Goal: Task Accomplishment & Management: Manage account settings

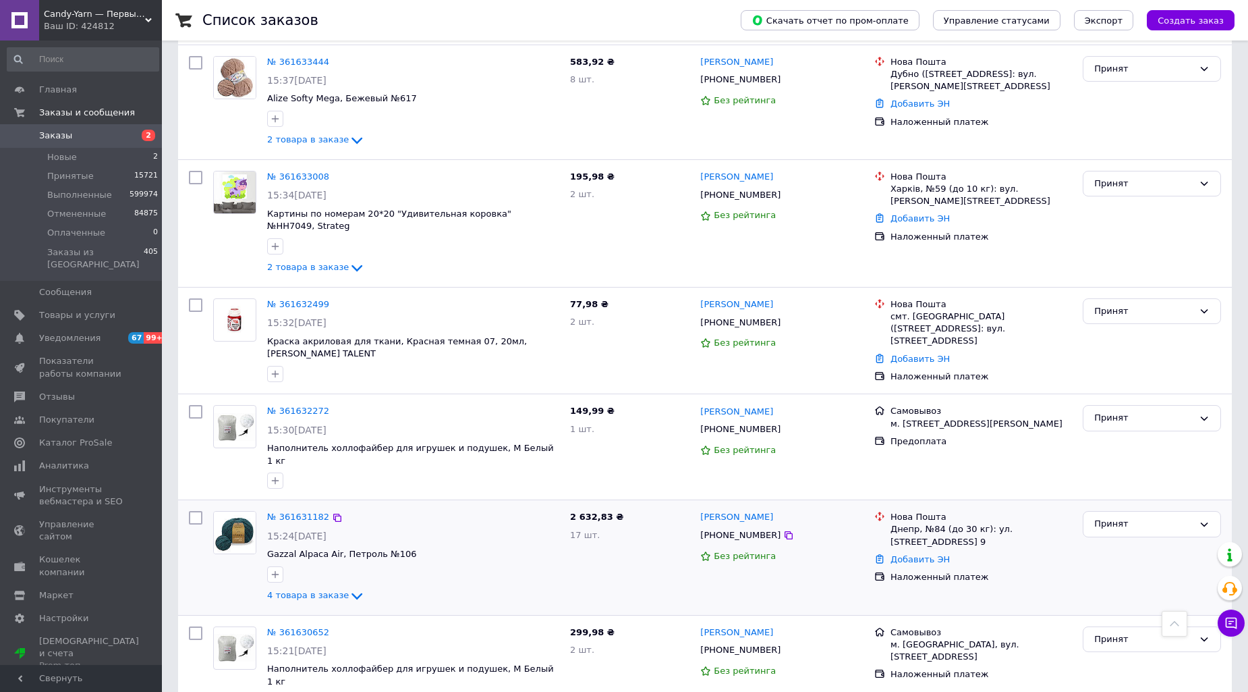
scroll to position [899, 0]
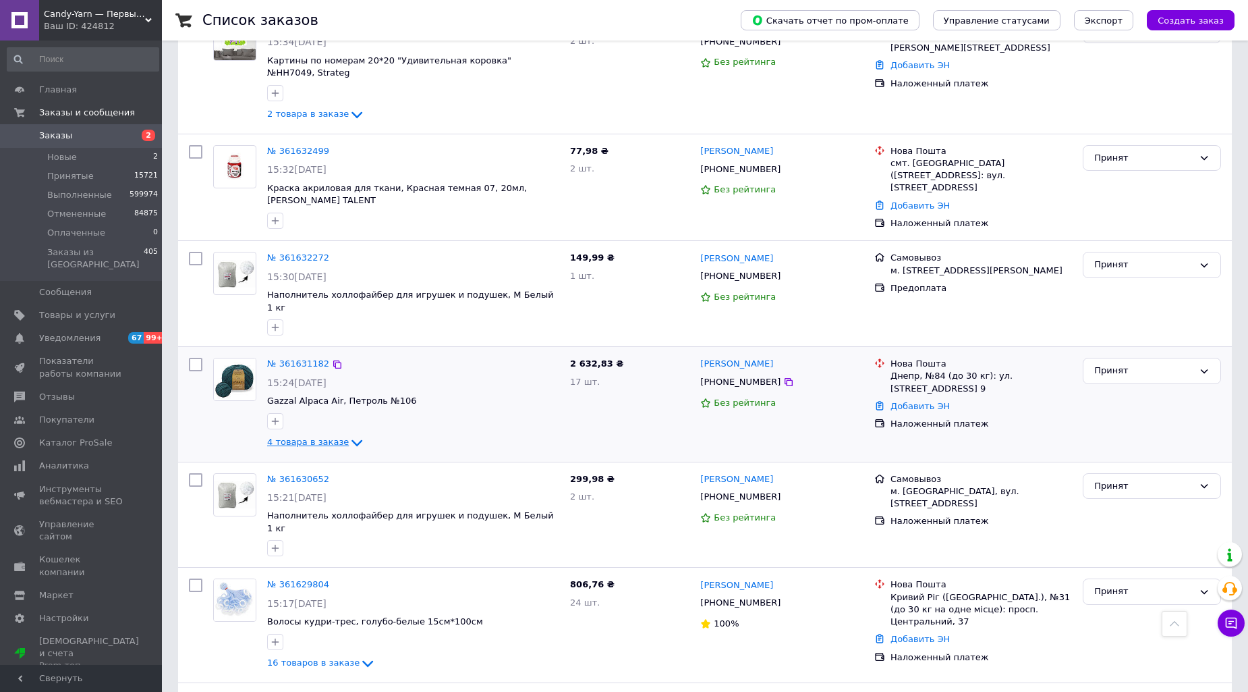
click at [349, 434] on icon at bounding box center [357, 442] width 16 height 16
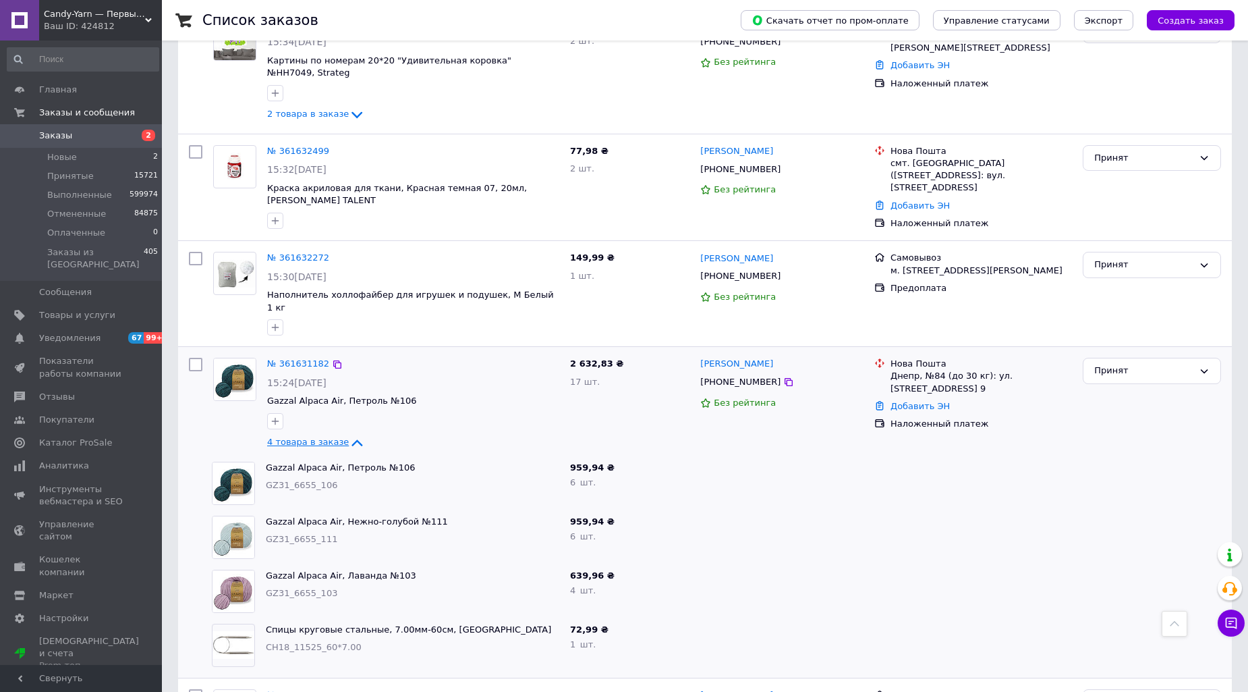
click at [349, 434] on icon at bounding box center [357, 442] width 16 height 16
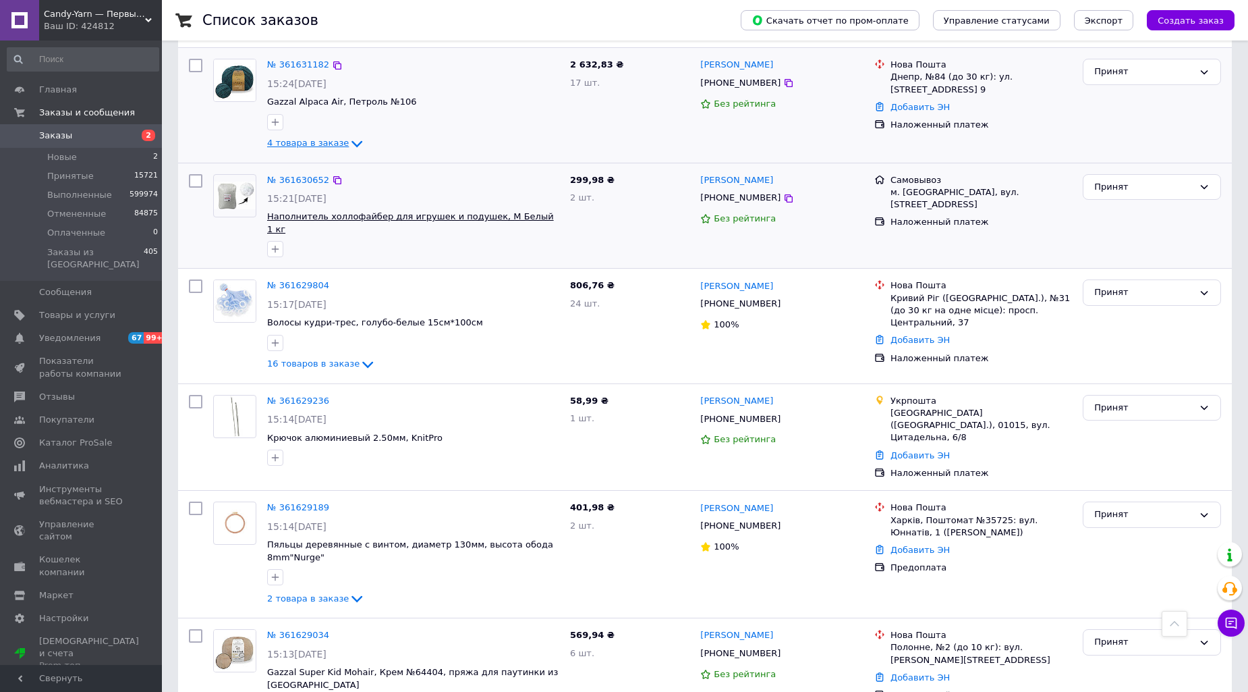
scroll to position [1199, 0]
click at [349, 567] on icon at bounding box center [357, 598] width 16 height 16
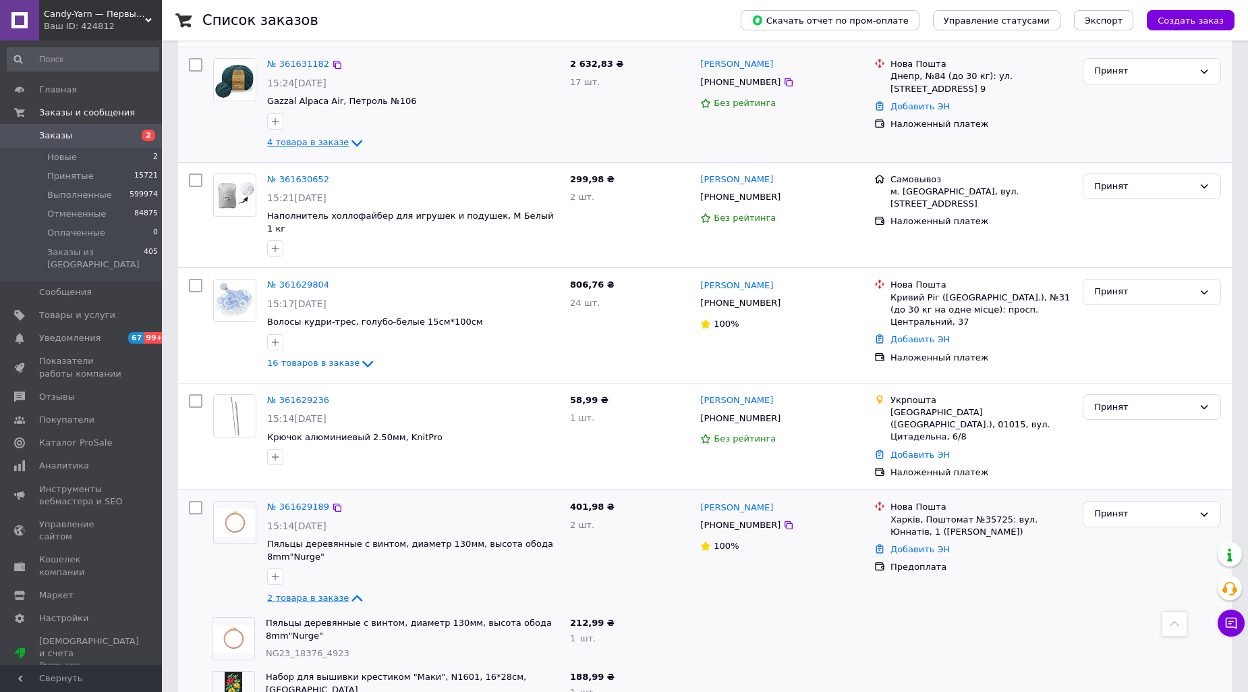
click at [349, 567] on icon at bounding box center [357, 598] width 16 height 16
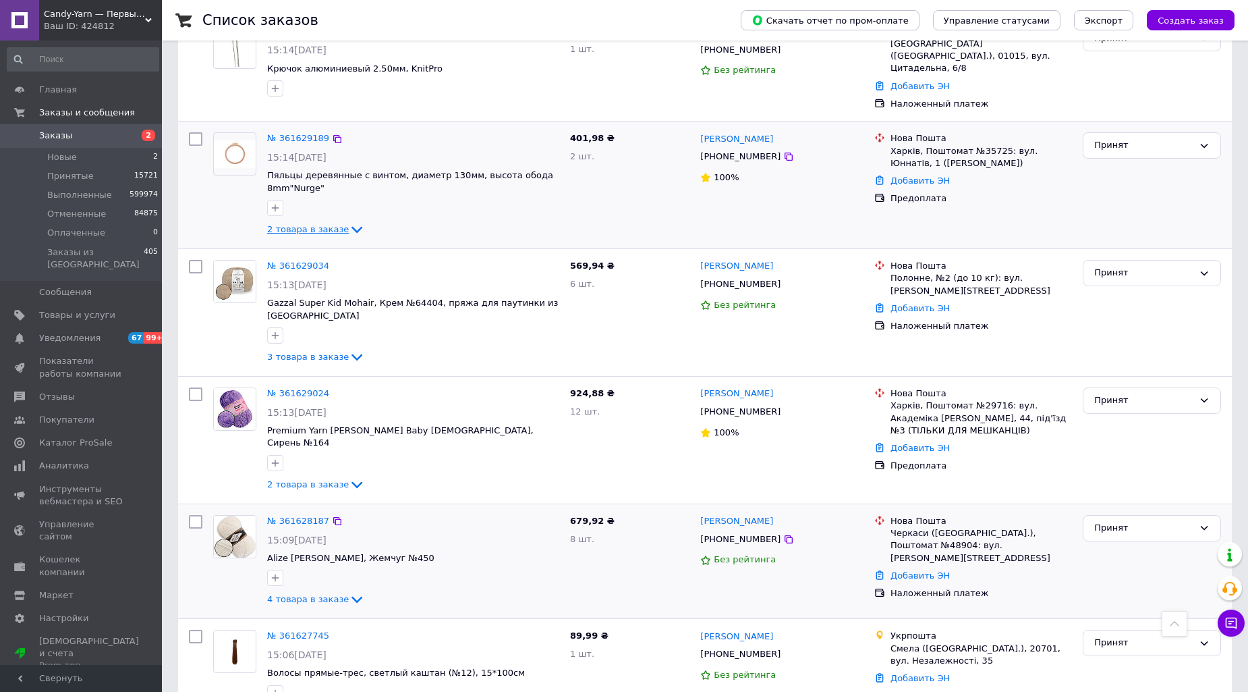
scroll to position [1643, 0]
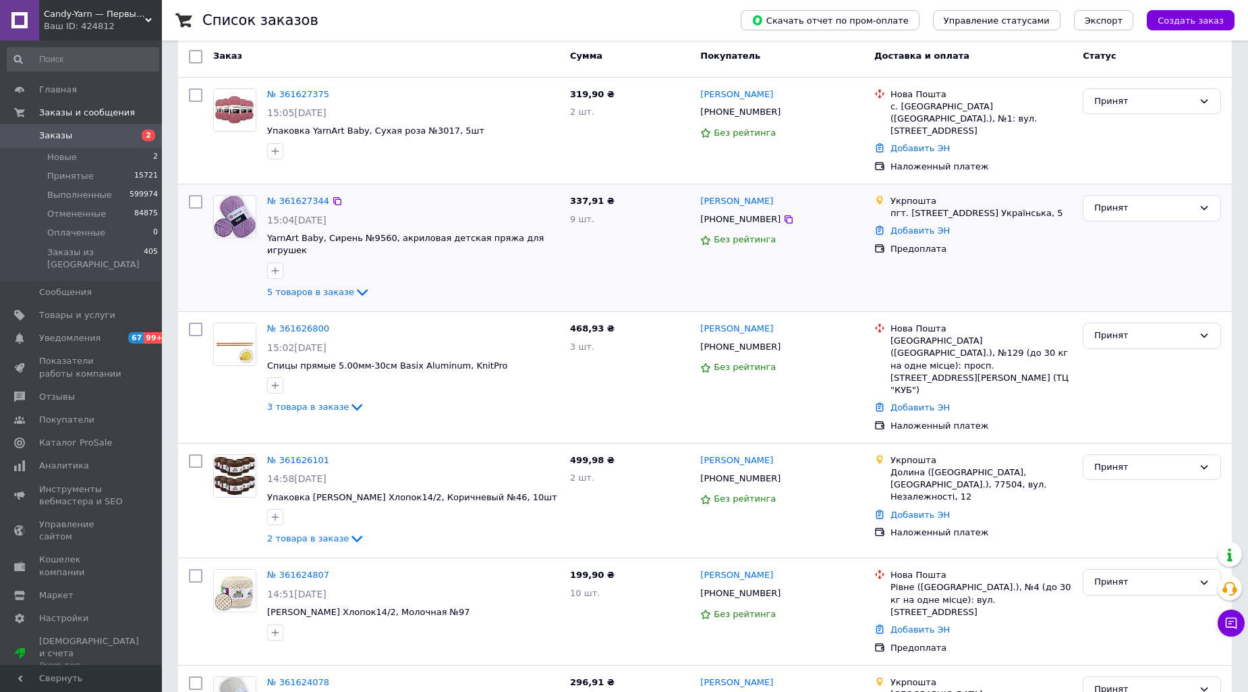
scroll to position [150, 0]
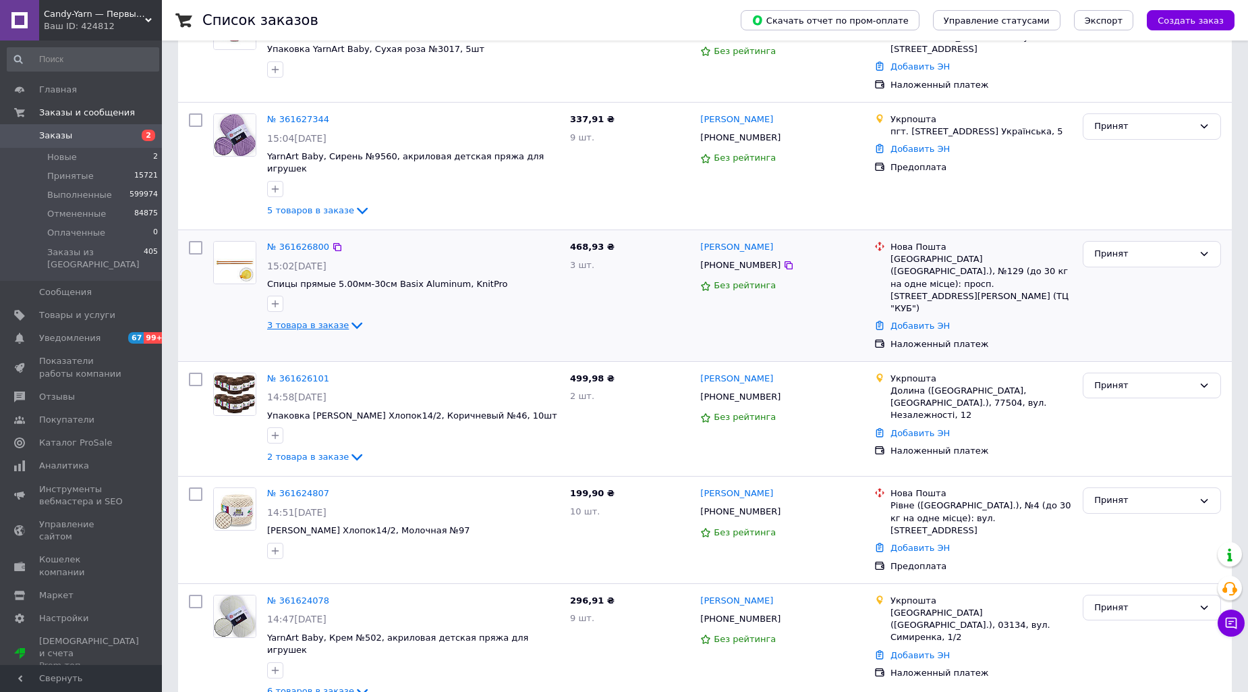
click at [349, 317] on icon at bounding box center [357, 325] width 16 height 16
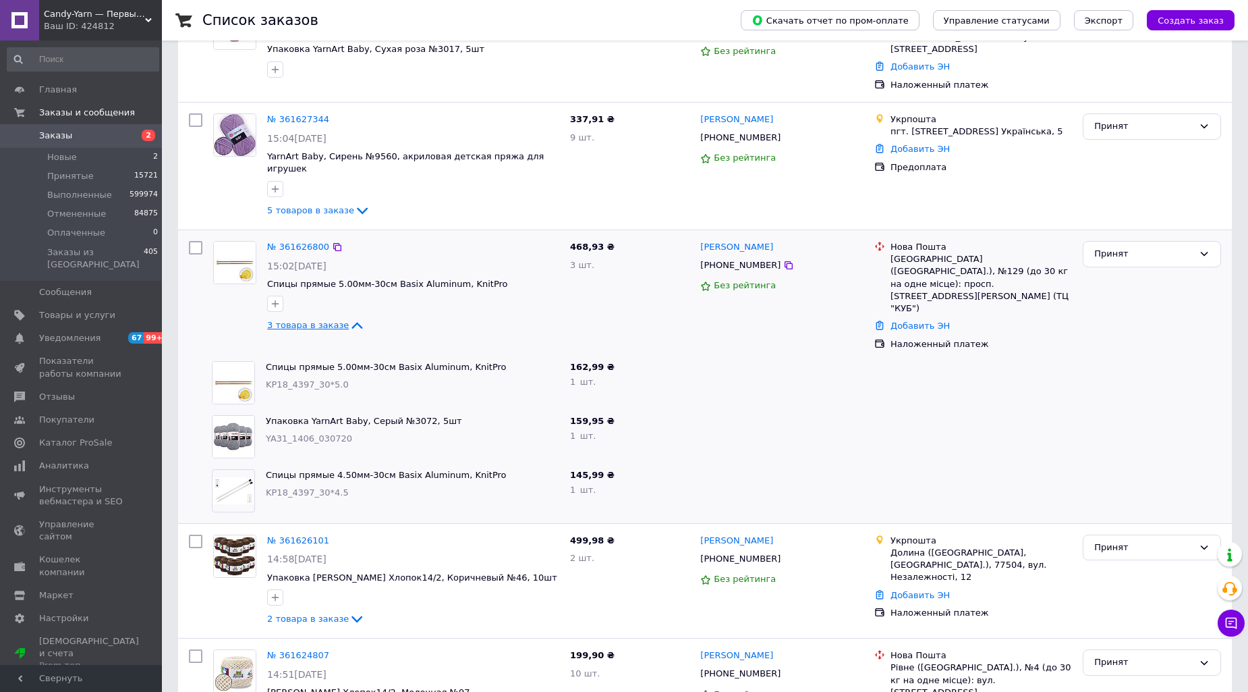
click at [352, 317] on icon at bounding box center [357, 325] width 16 height 16
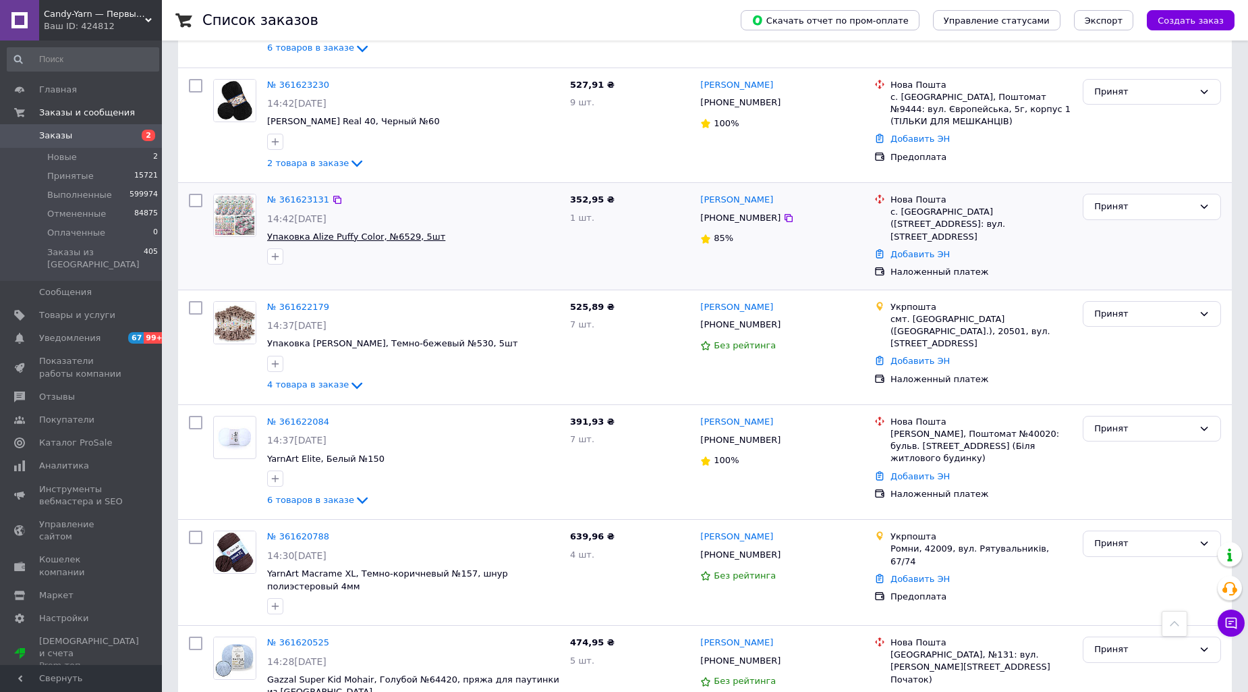
scroll to position [750, 0]
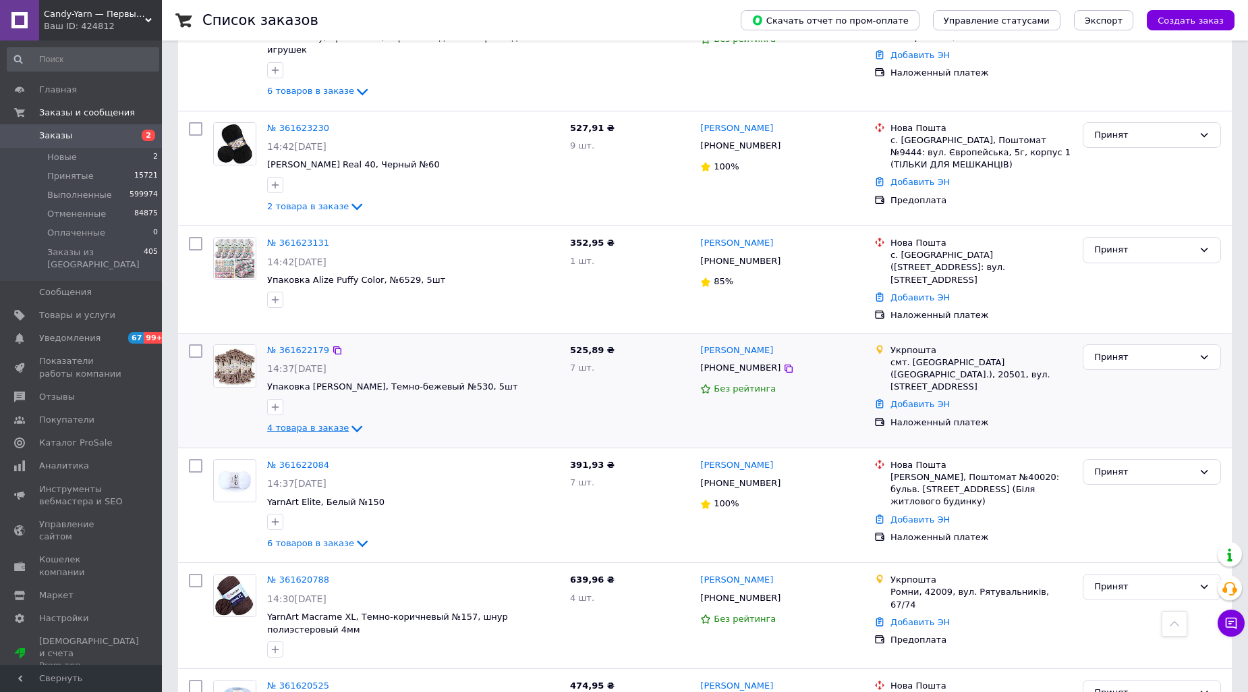
click at [349, 420] on icon at bounding box center [357, 428] width 16 height 16
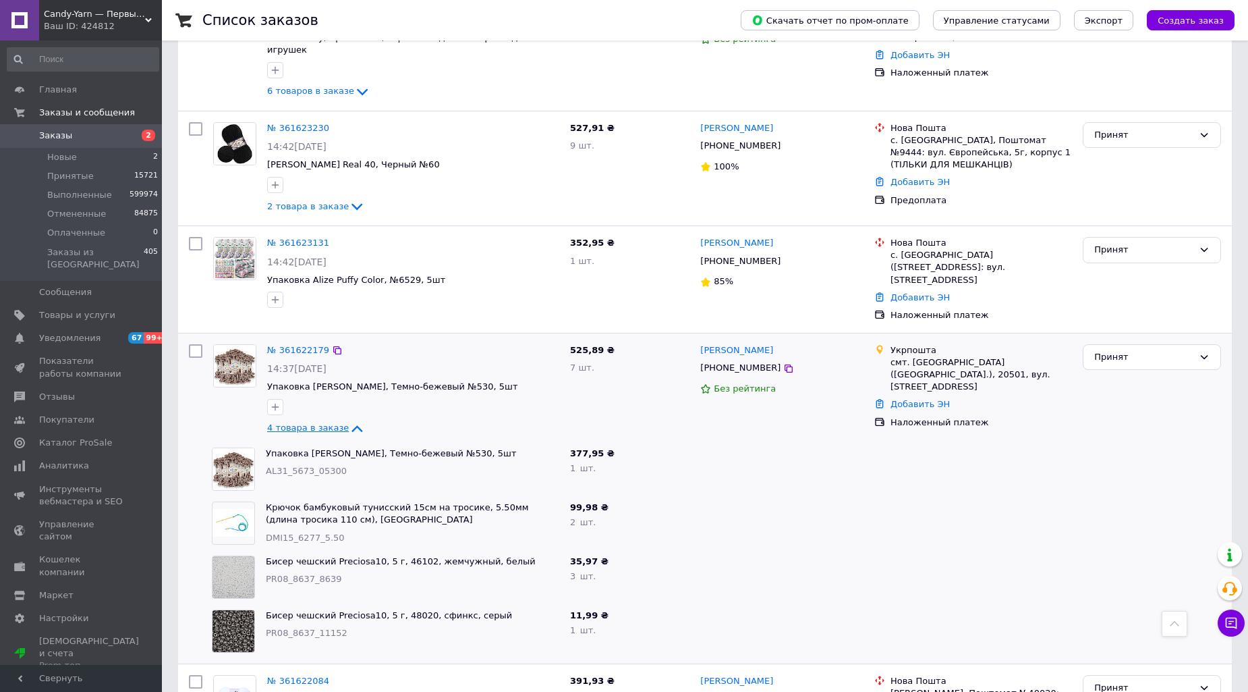
click at [349, 420] on icon at bounding box center [357, 428] width 16 height 16
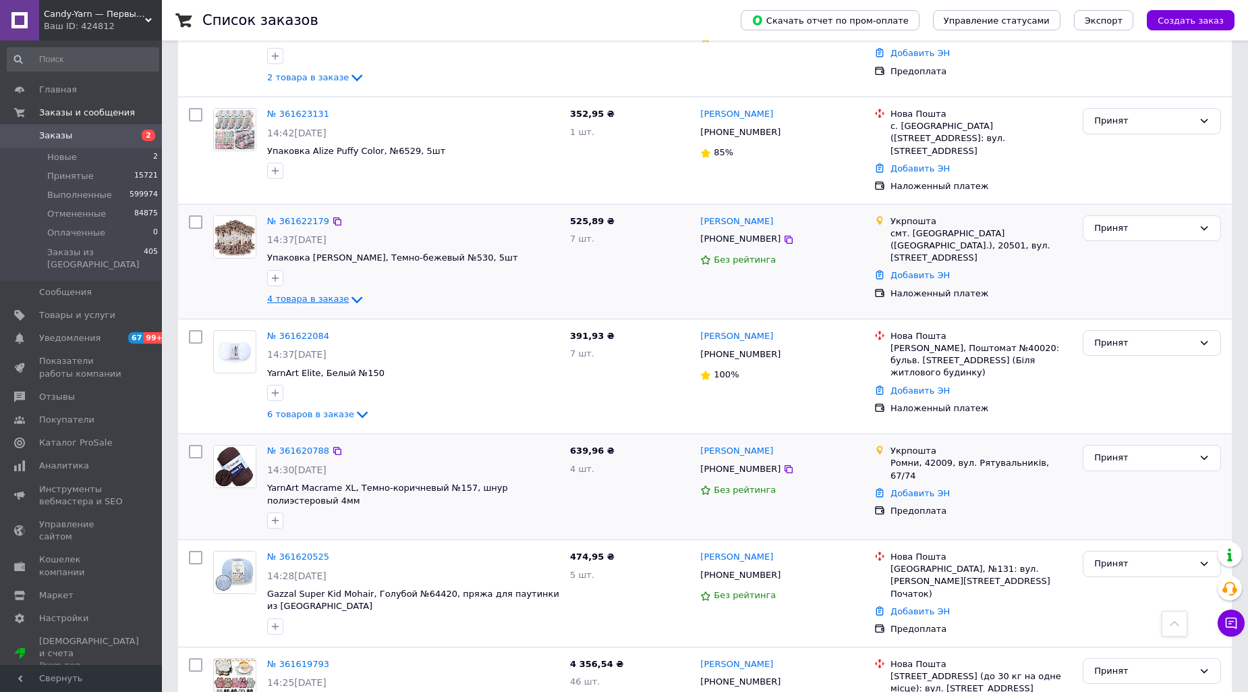
scroll to position [899, 0]
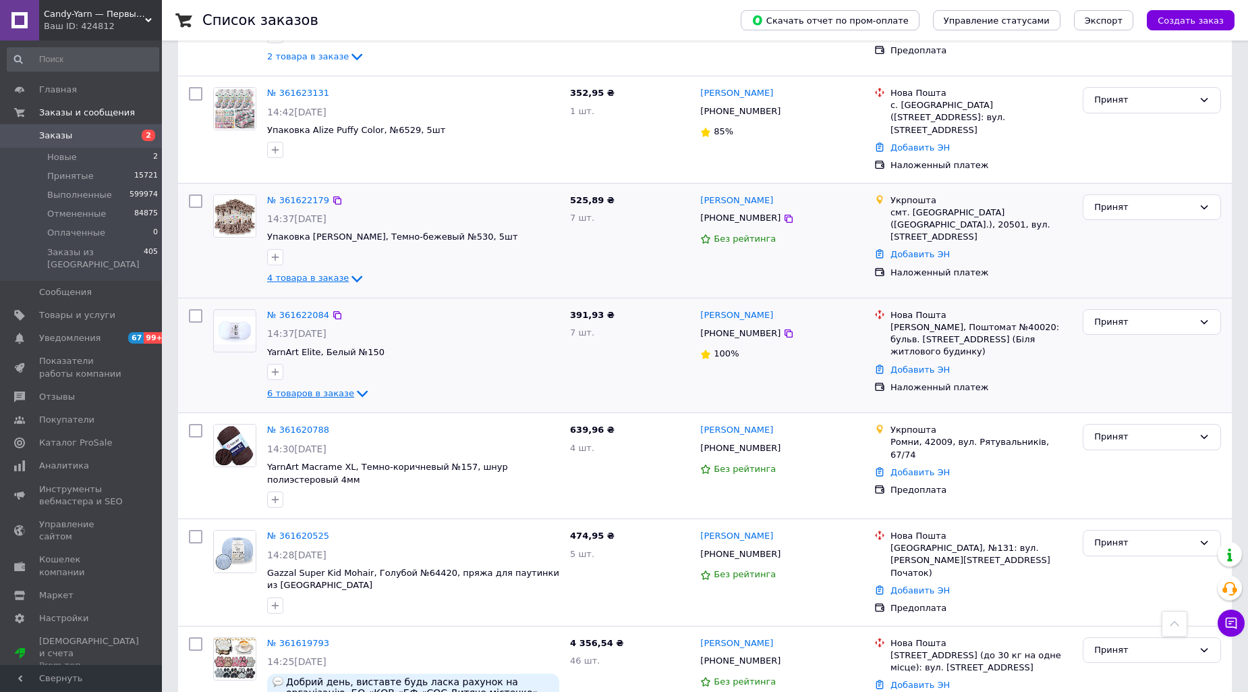
click at [354, 385] on icon at bounding box center [362, 393] width 16 height 16
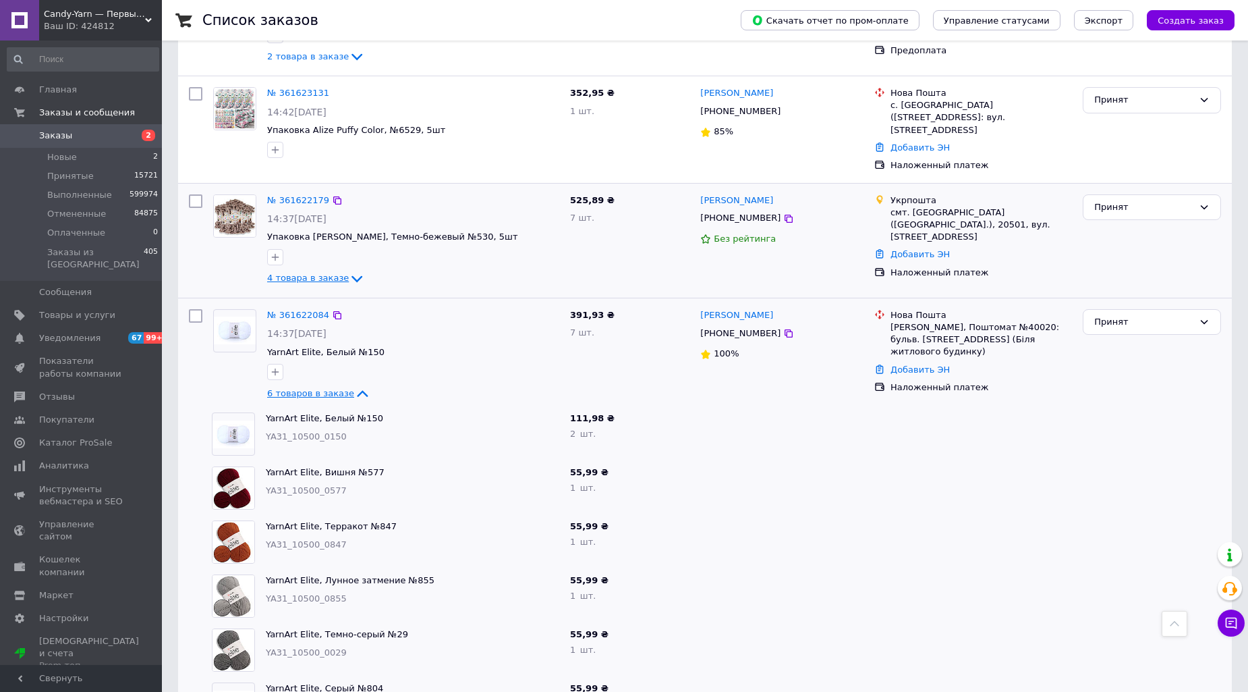
click at [354, 385] on icon at bounding box center [362, 393] width 16 height 16
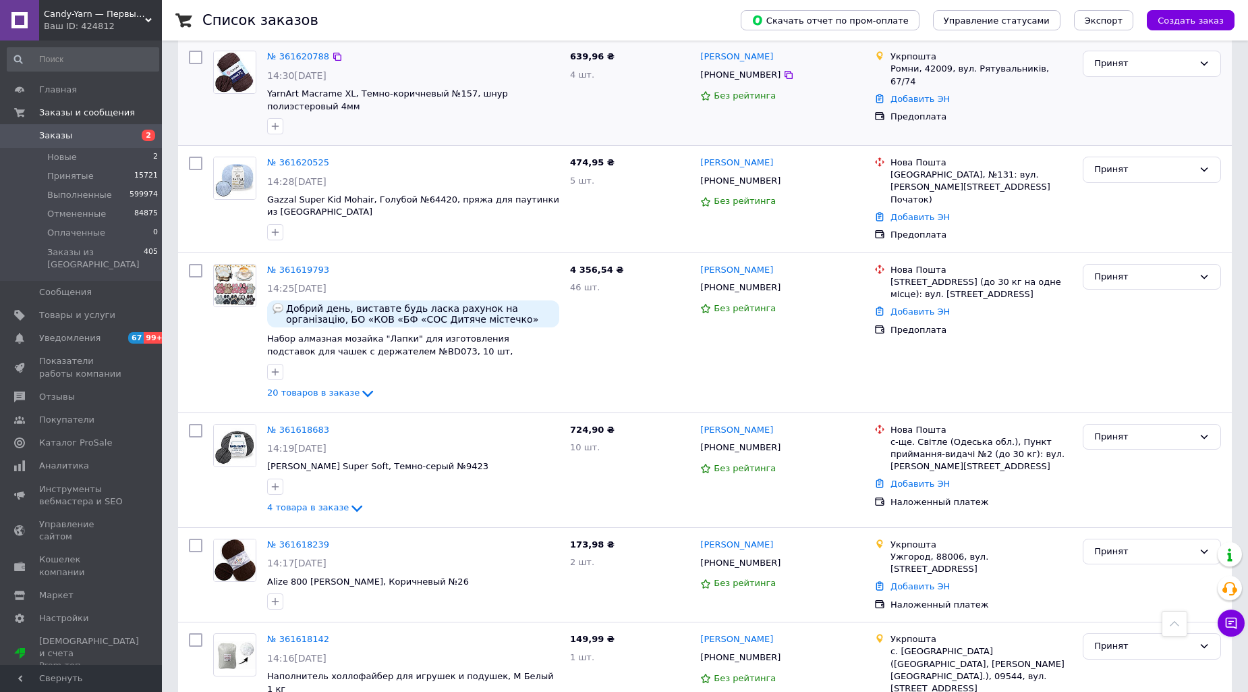
scroll to position [1274, 0]
click at [362, 389] on icon at bounding box center [367, 392] width 11 height 7
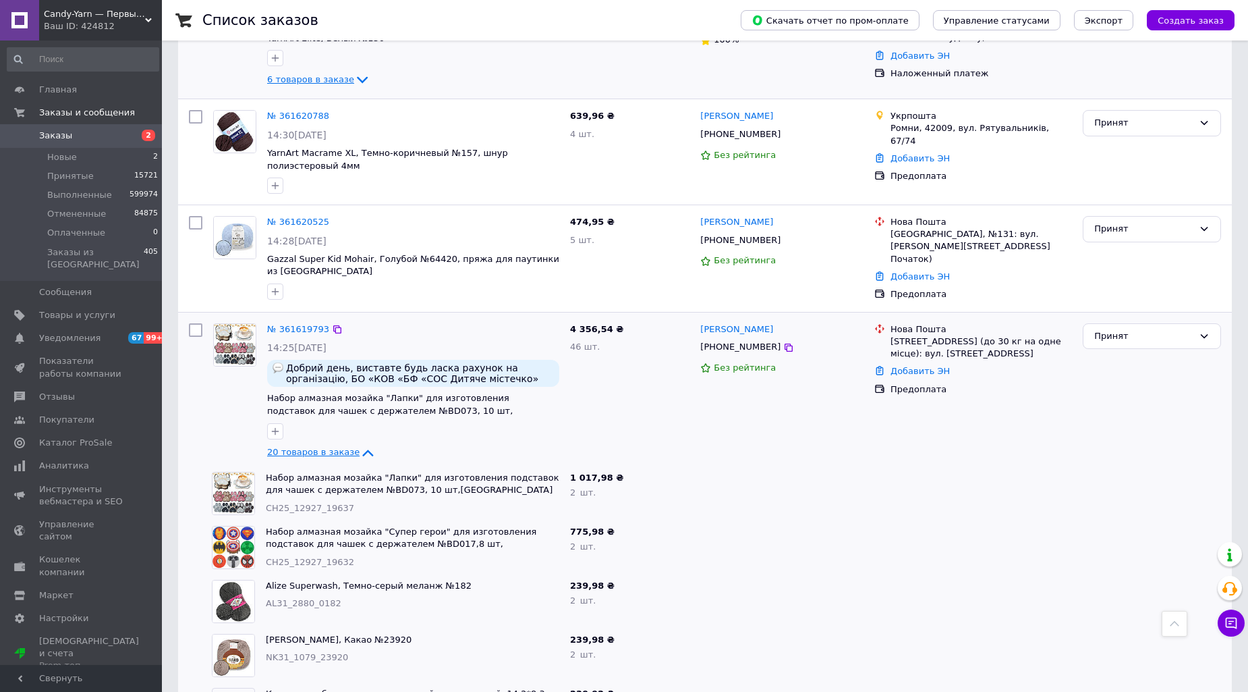
scroll to position [1199, 0]
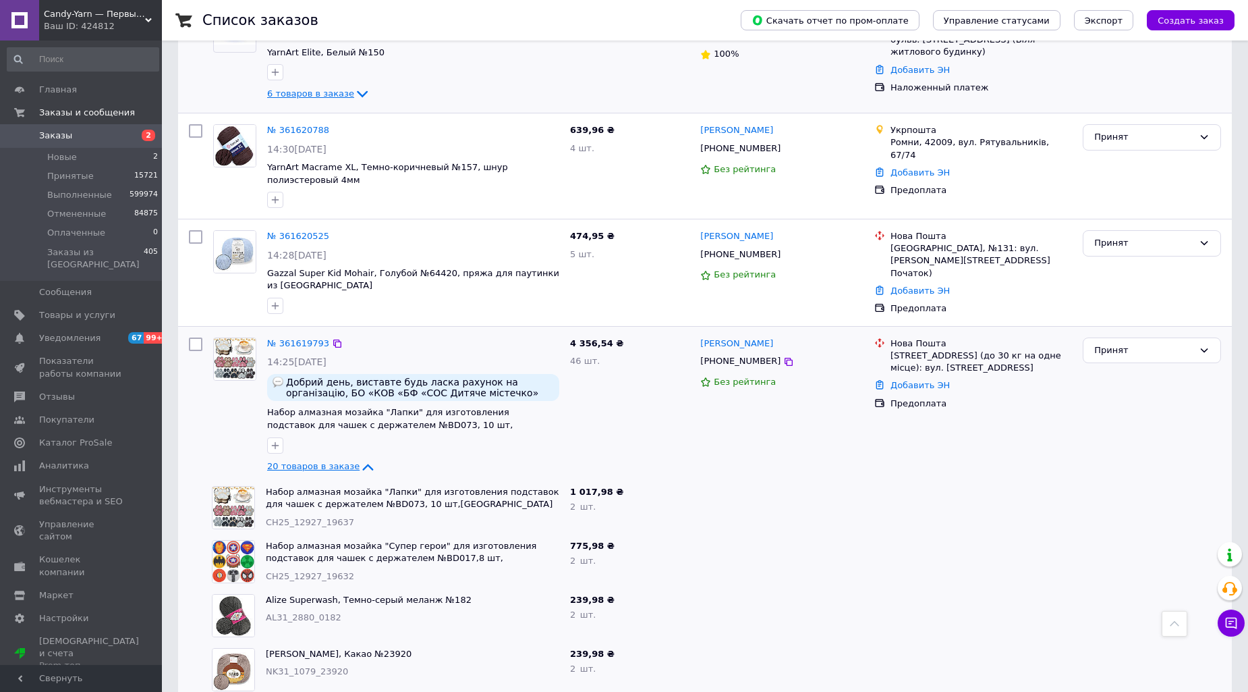
click at [360, 459] on icon at bounding box center [368, 467] width 16 height 16
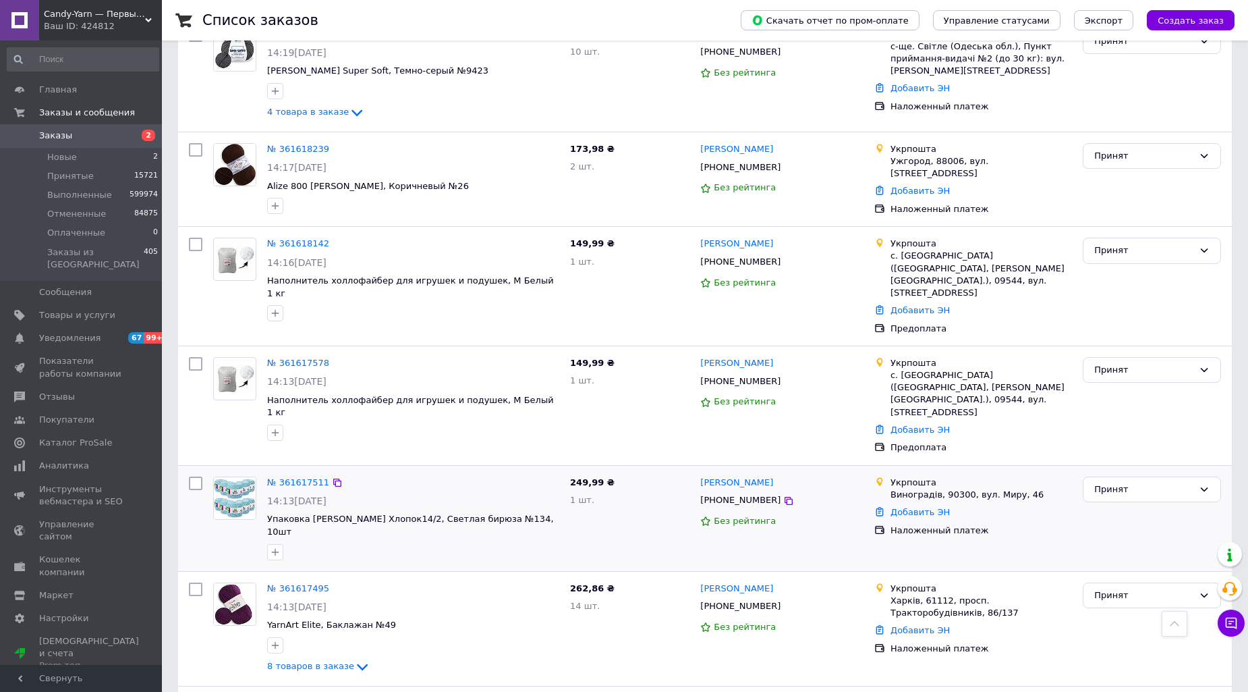
scroll to position [1673, 0]
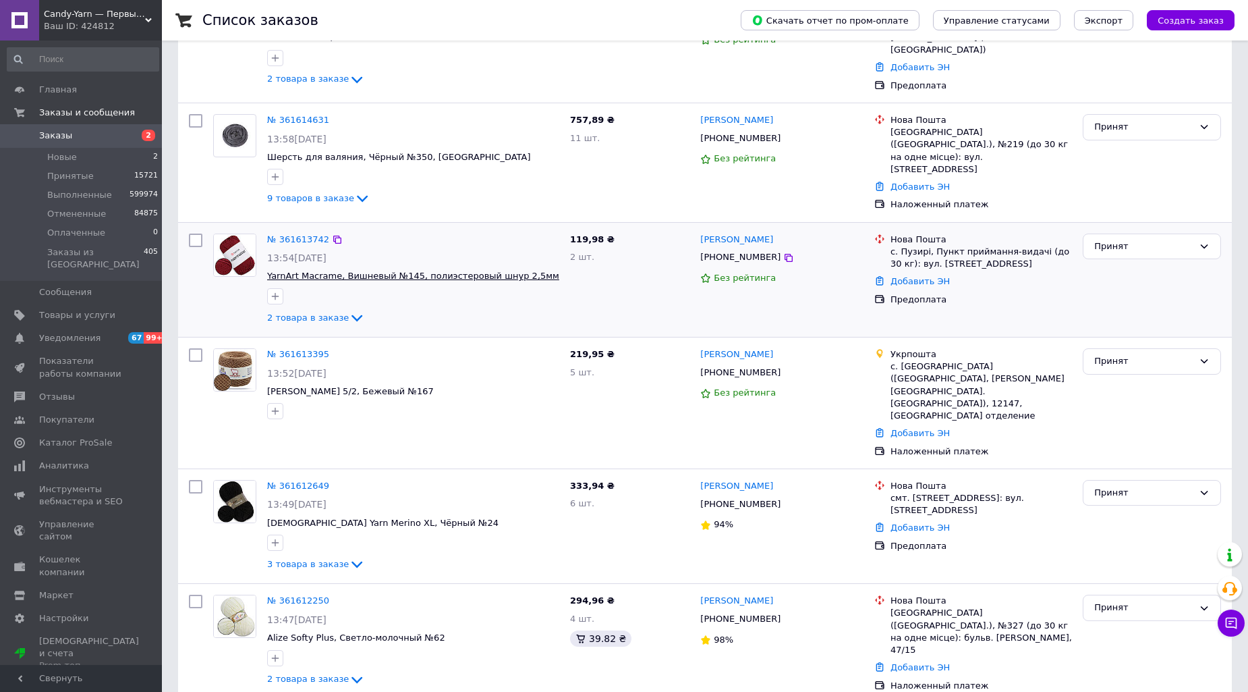
scroll to position [374, 0]
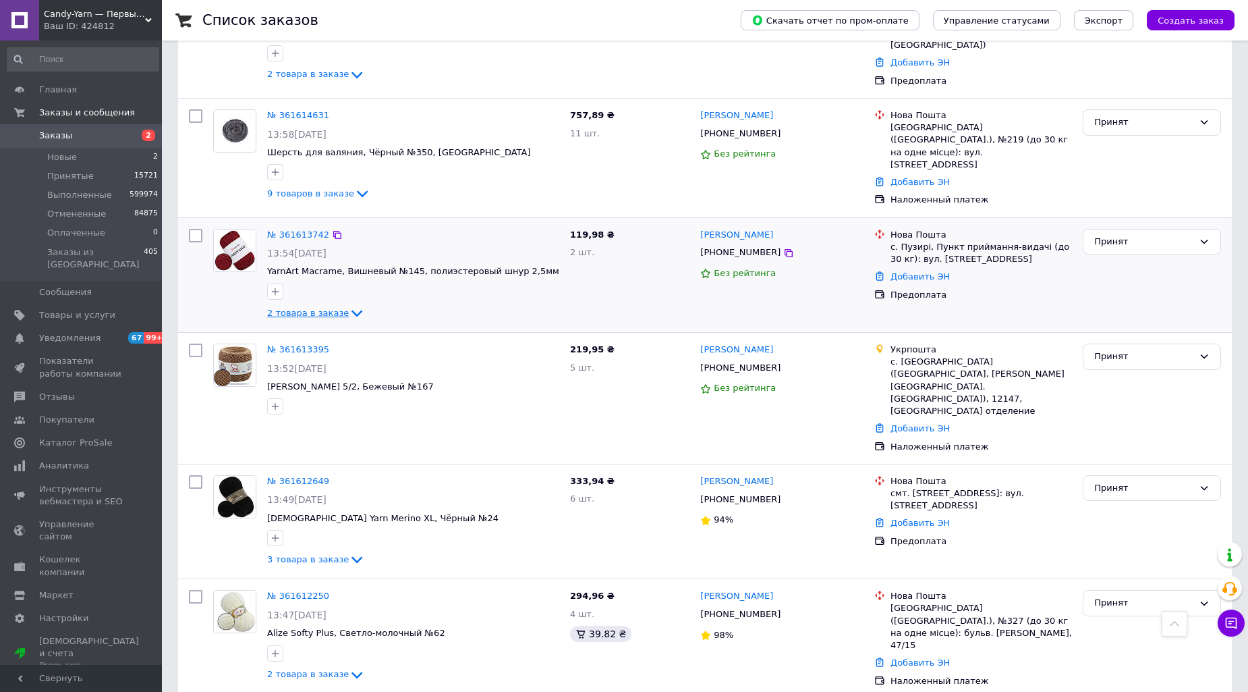
click at [349, 305] on icon at bounding box center [357, 313] width 16 height 16
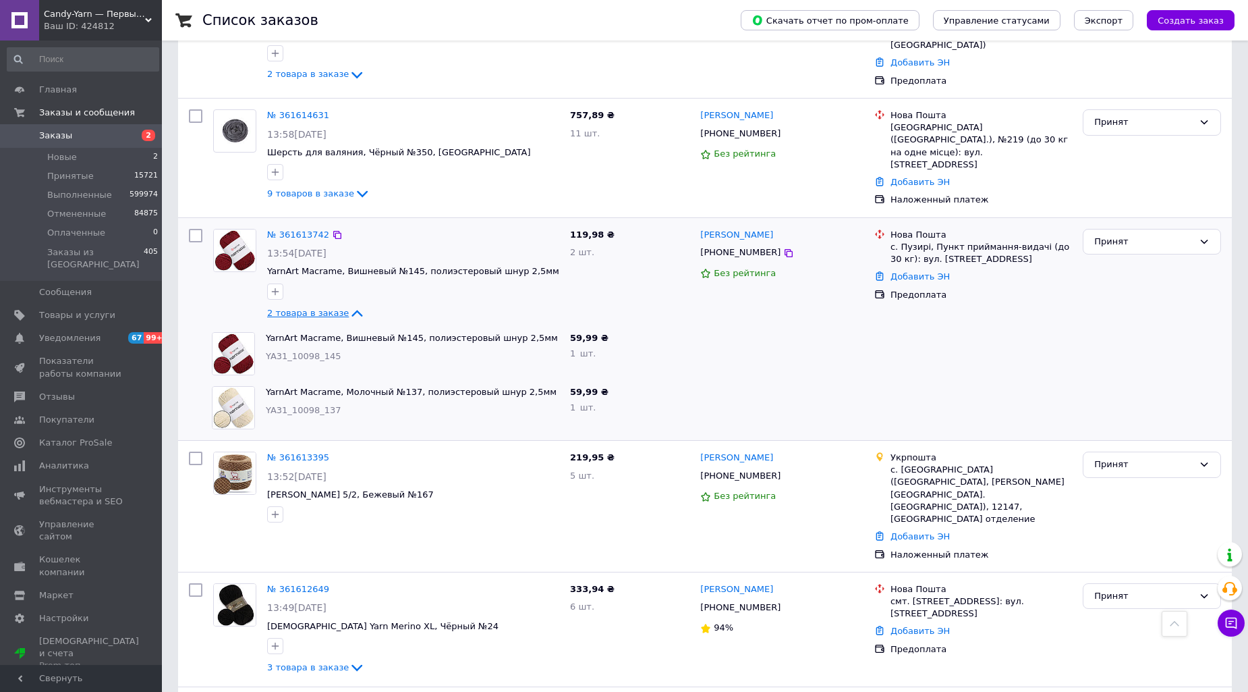
click at [349, 305] on icon at bounding box center [357, 313] width 16 height 16
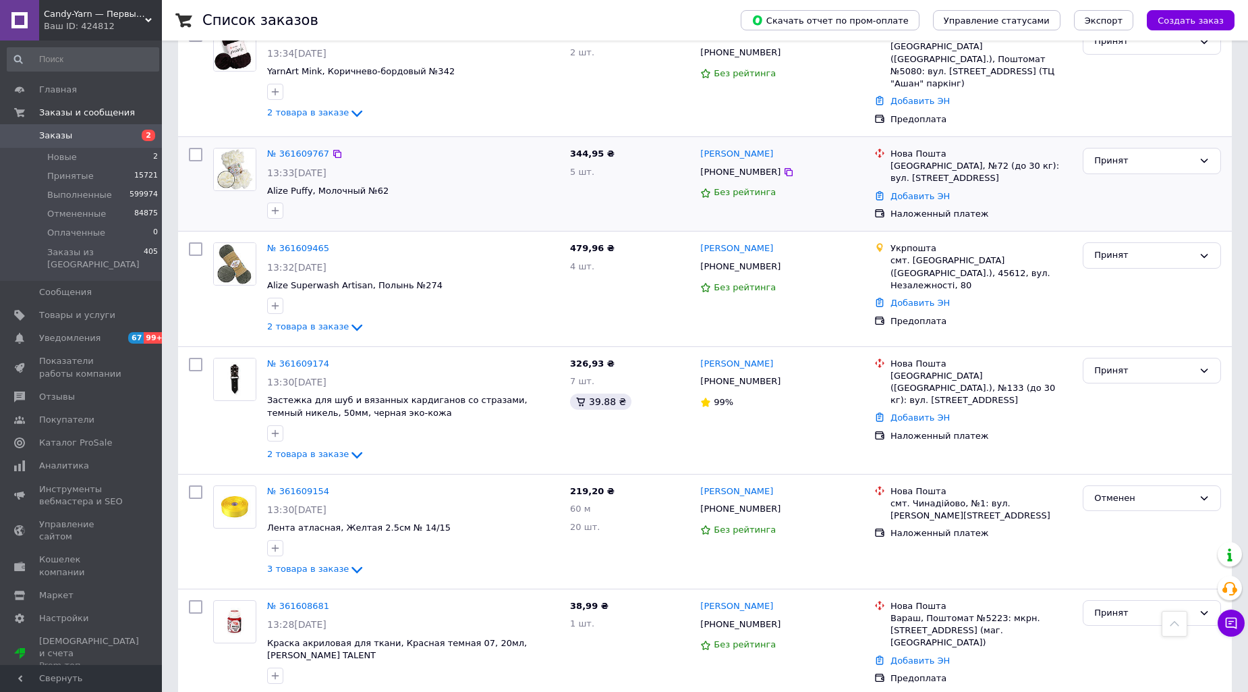
scroll to position [1574, 0]
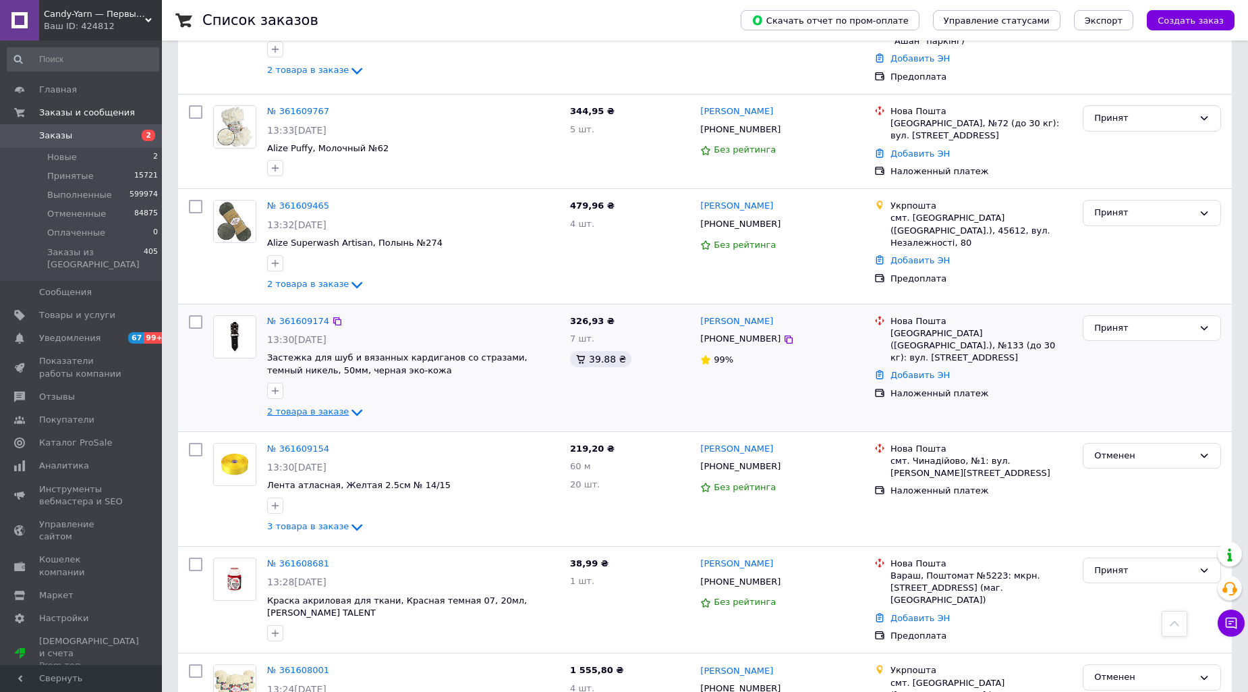
click at [351, 409] on icon at bounding box center [356, 412] width 11 height 7
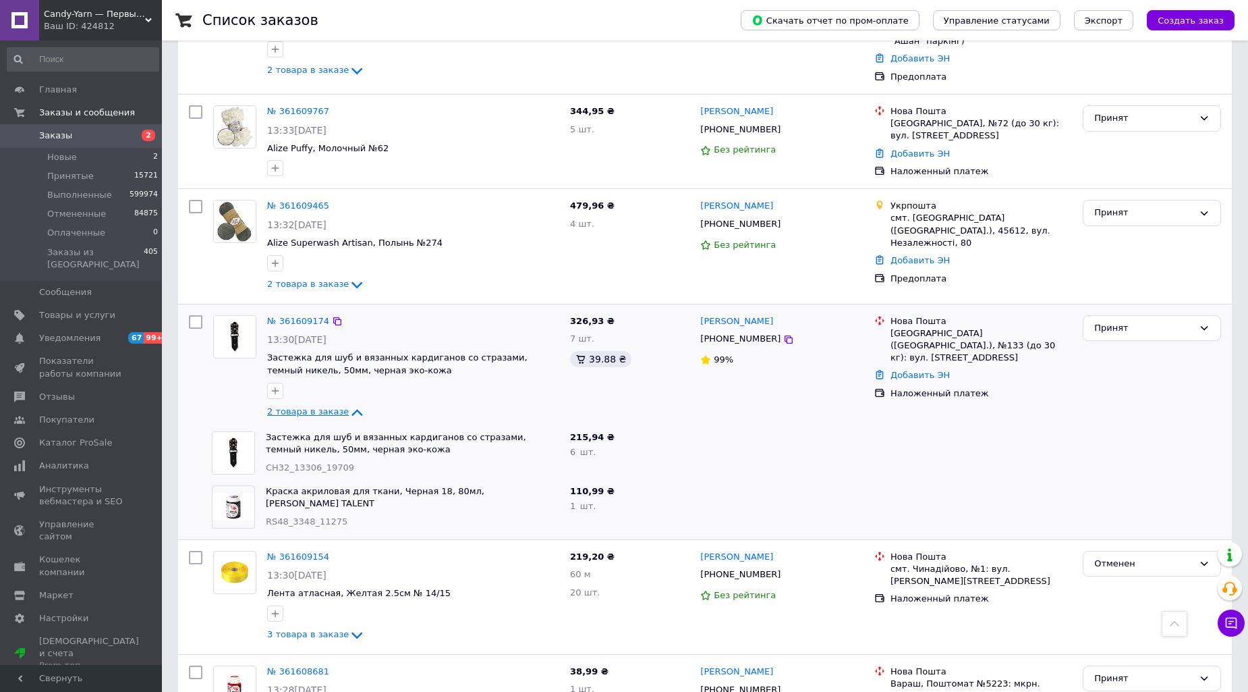
click at [349, 404] on icon at bounding box center [357, 412] width 16 height 16
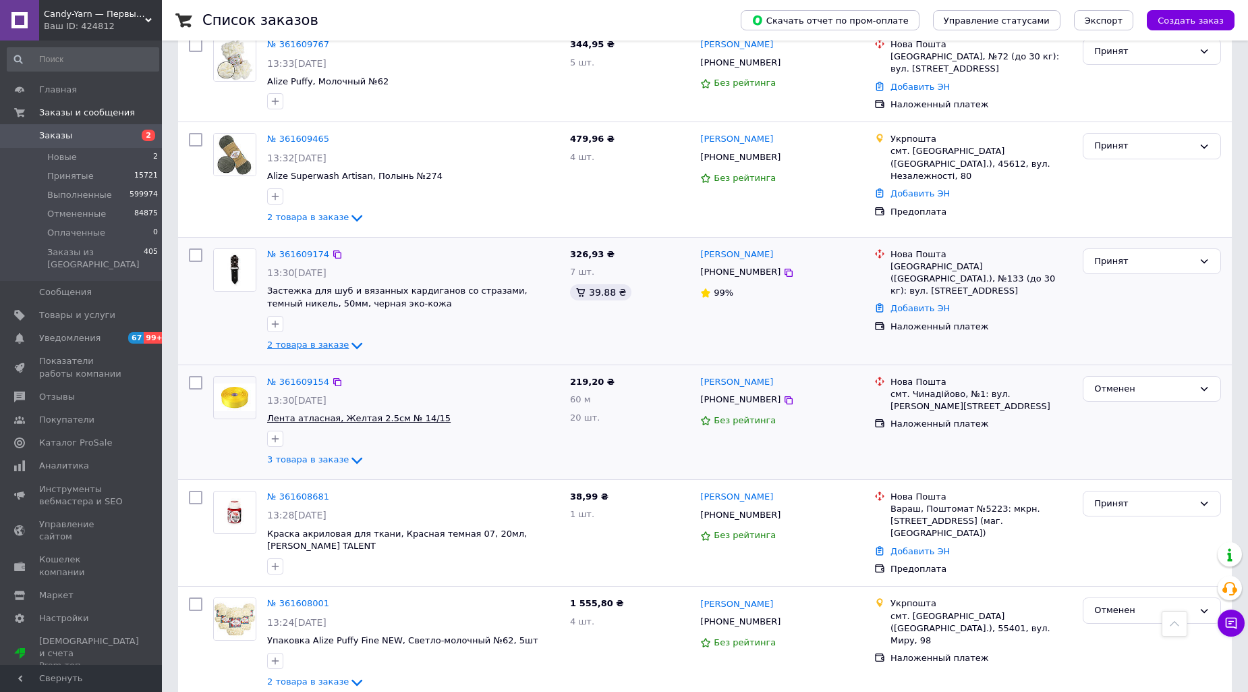
scroll to position [1708, 0]
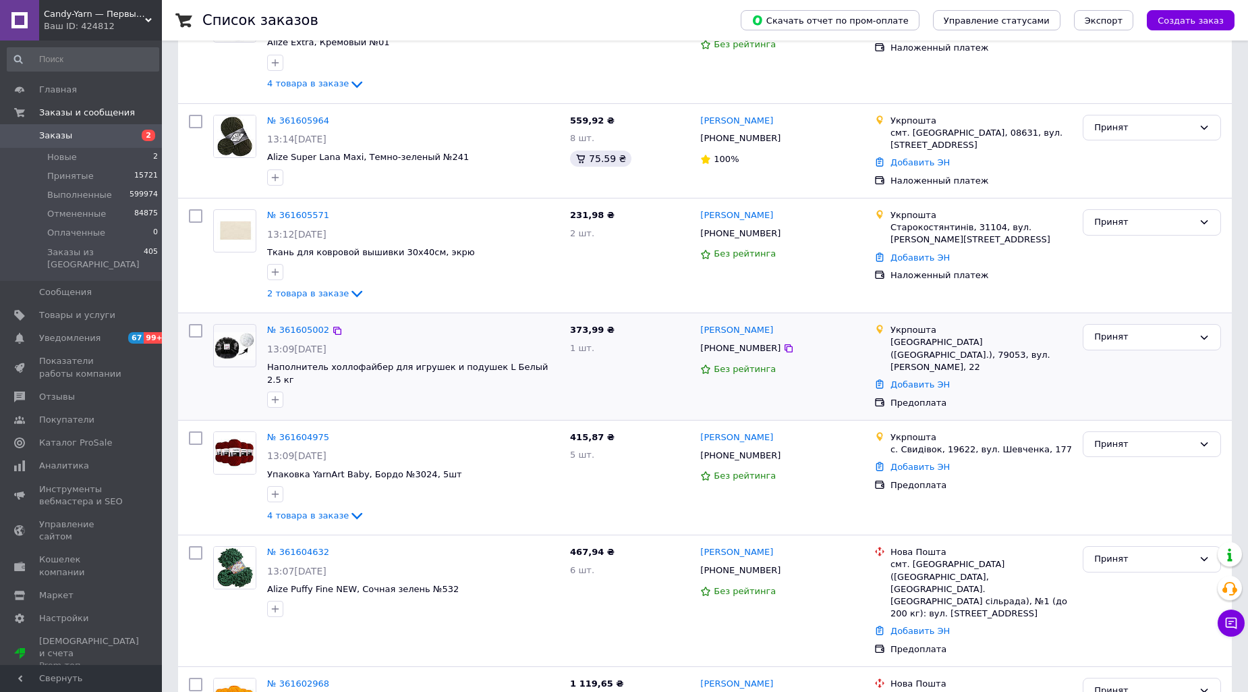
scroll to position [374, 0]
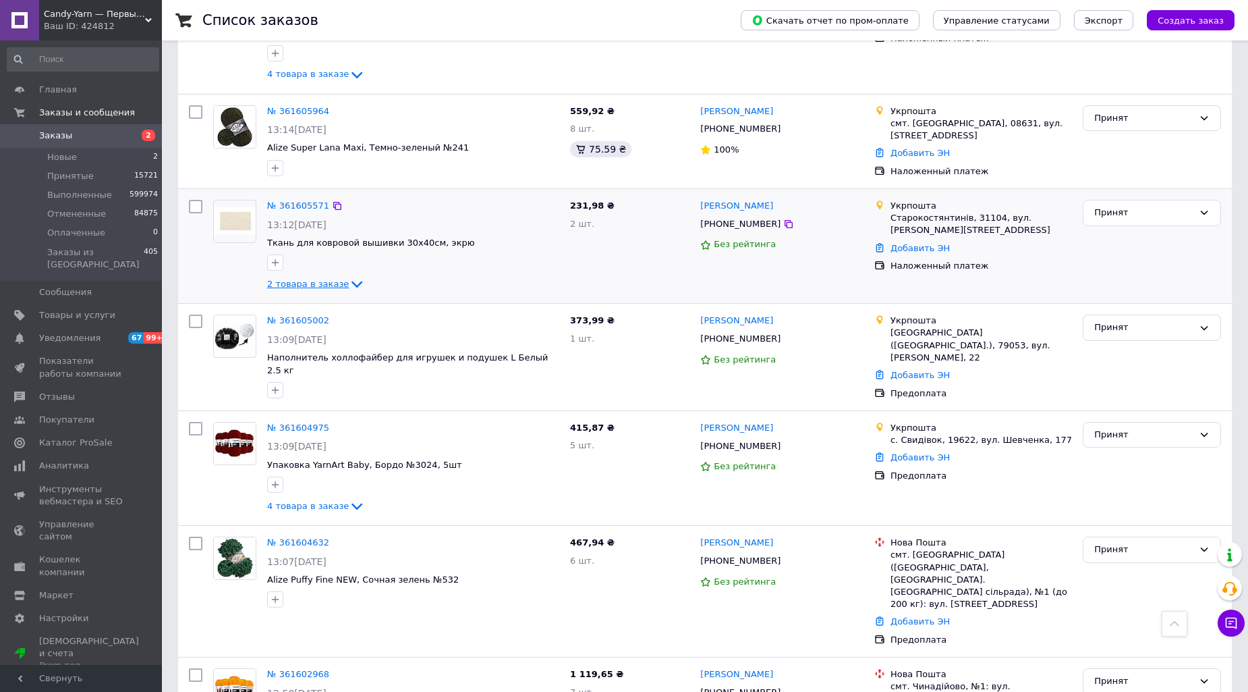
click at [349, 281] on icon at bounding box center [357, 284] width 16 height 16
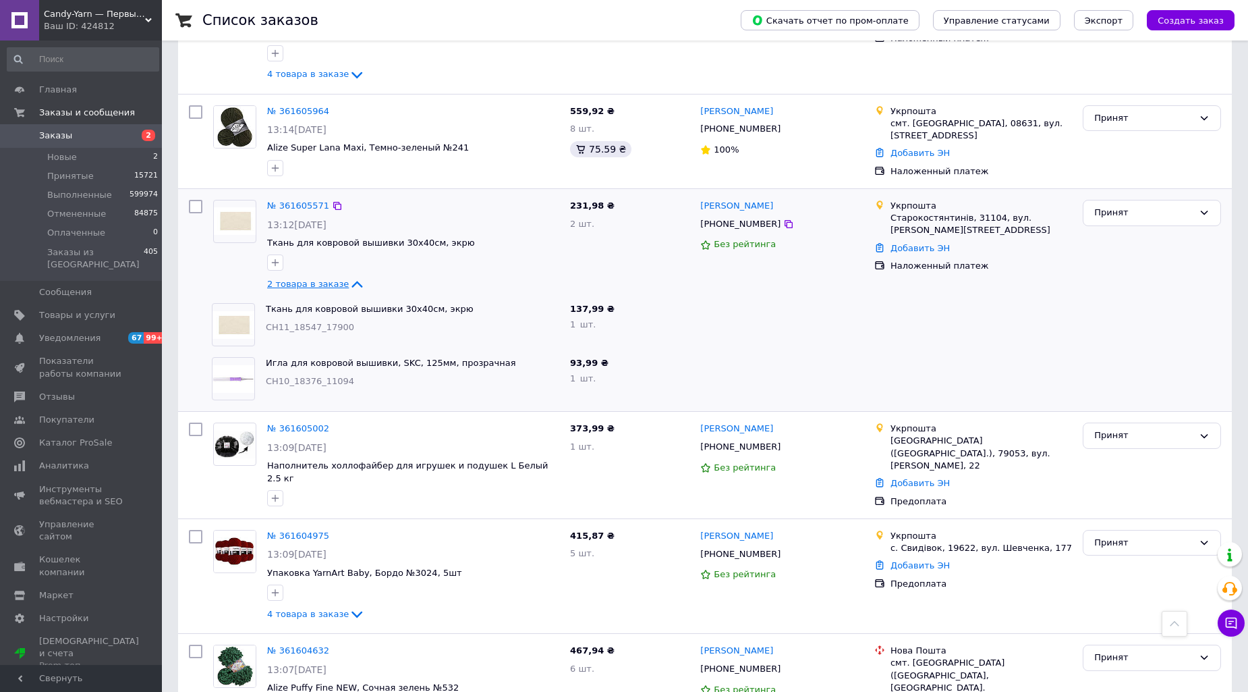
click at [349, 277] on icon at bounding box center [357, 284] width 16 height 16
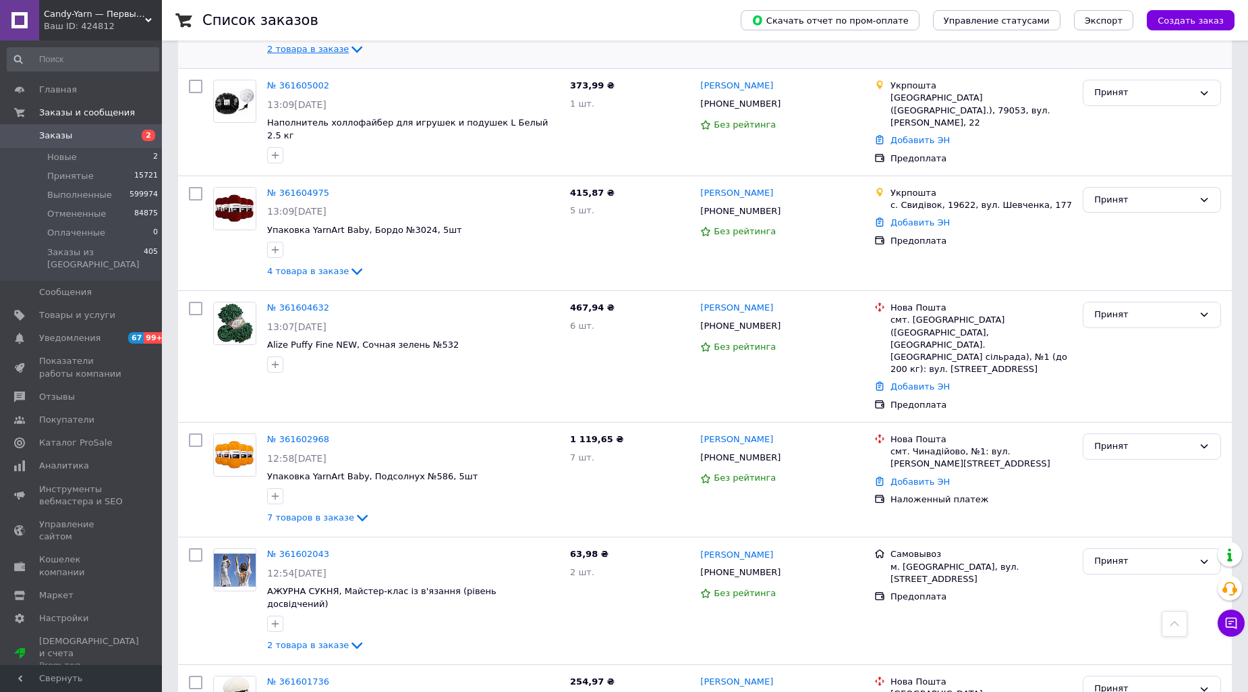
scroll to position [675, 0]
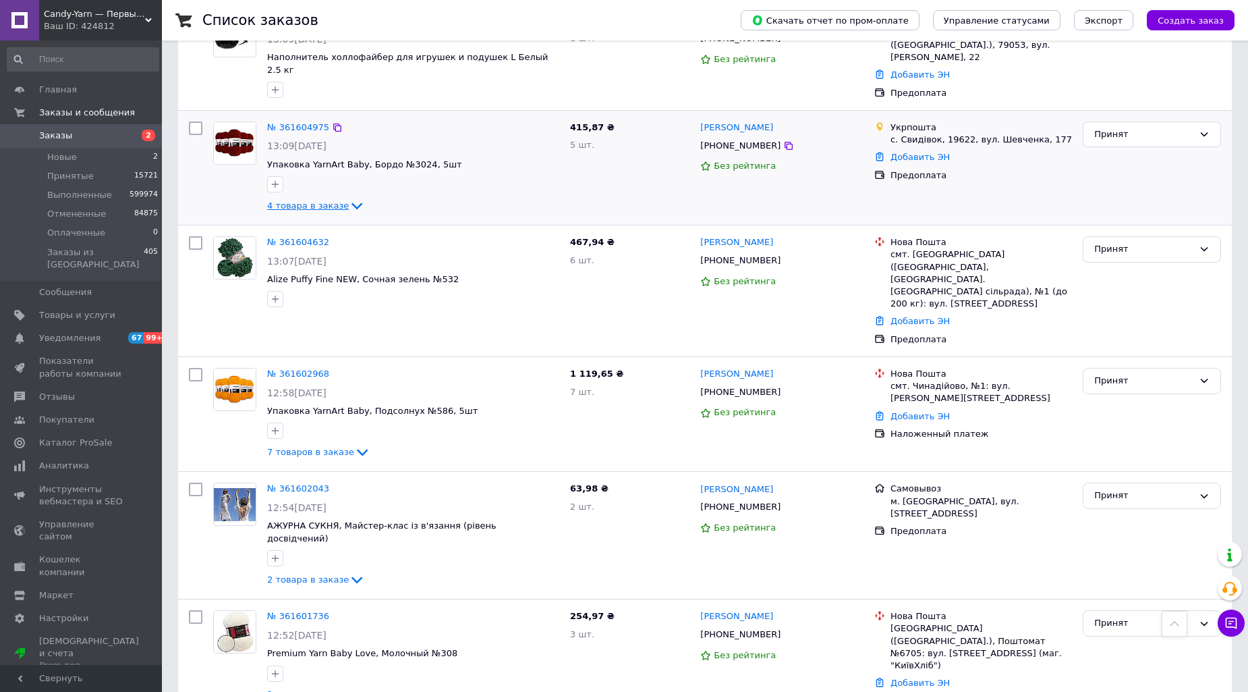
click at [349, 198] on icon at bounding box center [357, 206] width 16 height 16
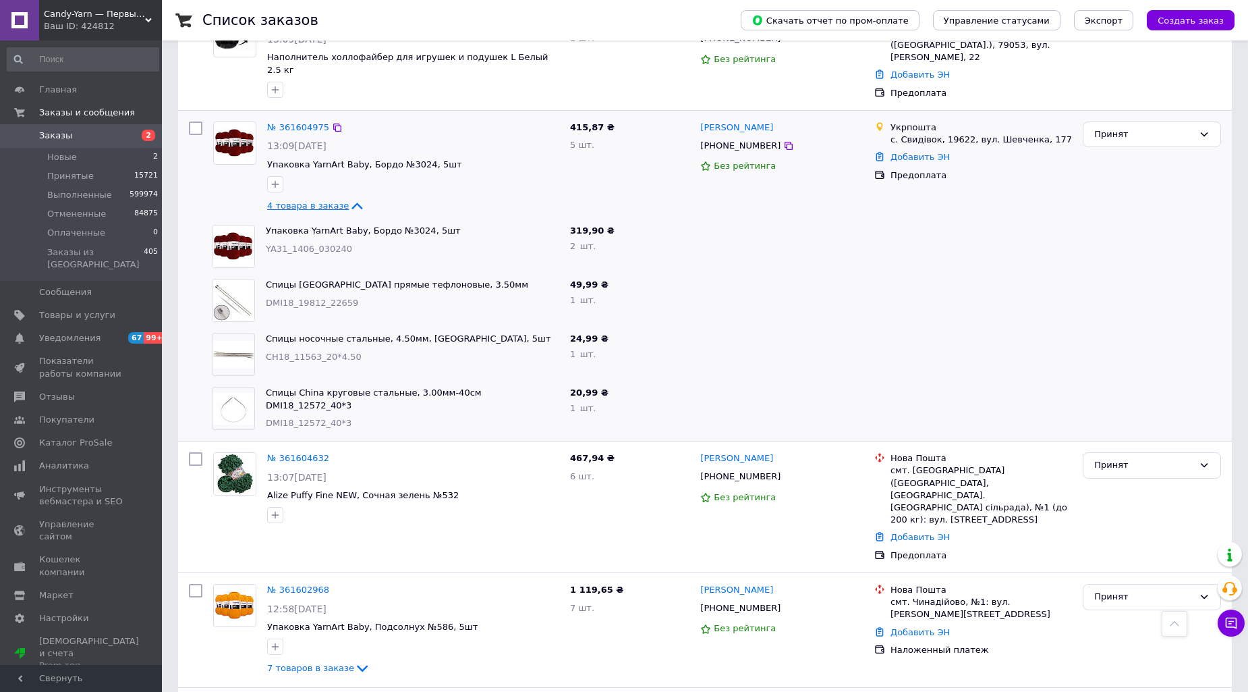
click at [349, 198] on icon at bounding box center [357, 206] width 16 height 16
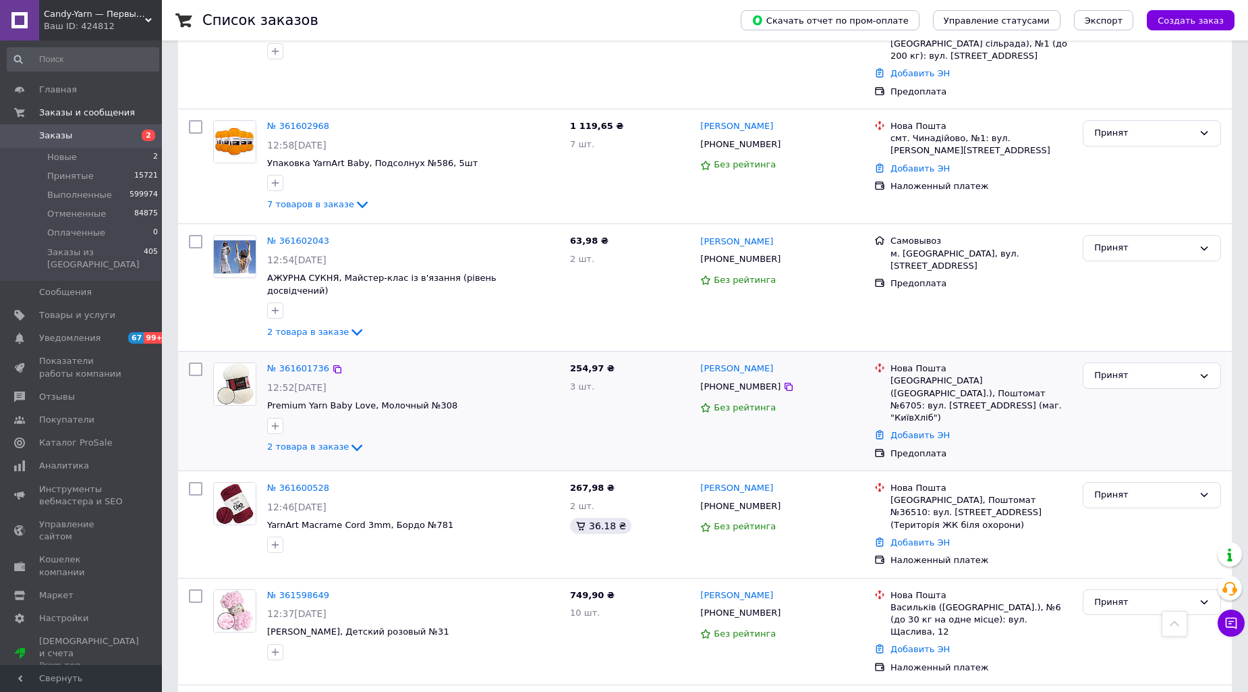
scroll to position [974, 0]
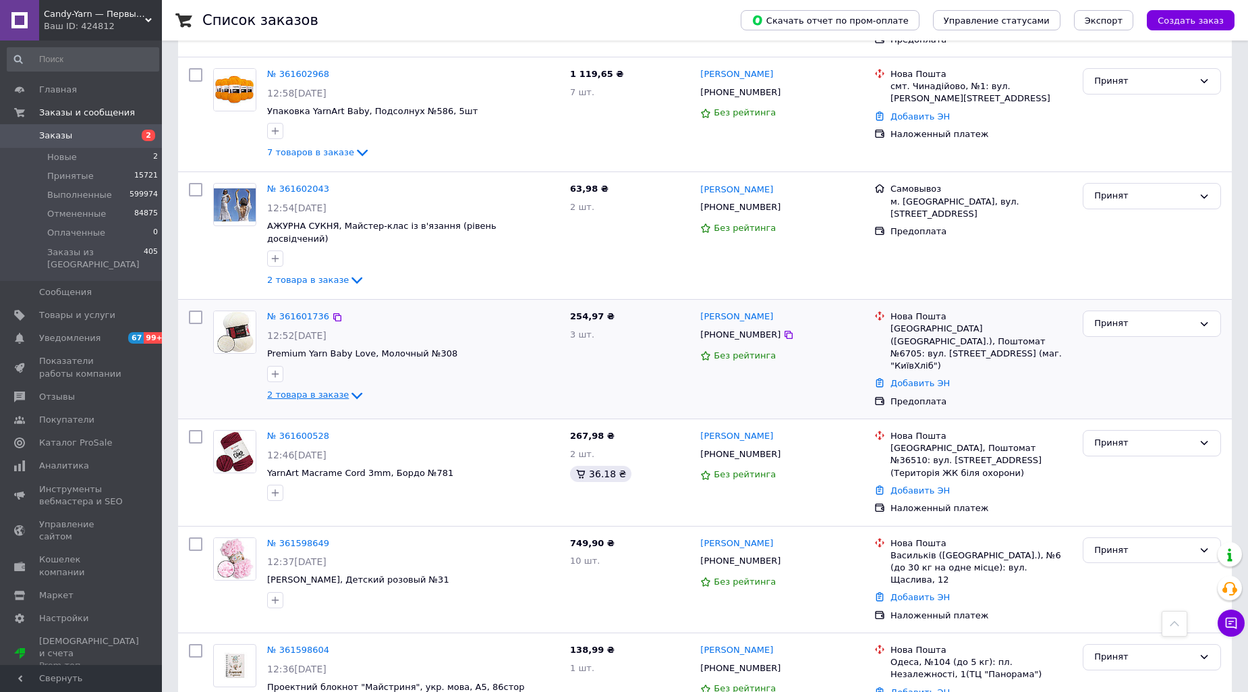
click at [349, 387] on icon at bounding box center [357, 395] width 16 height 16
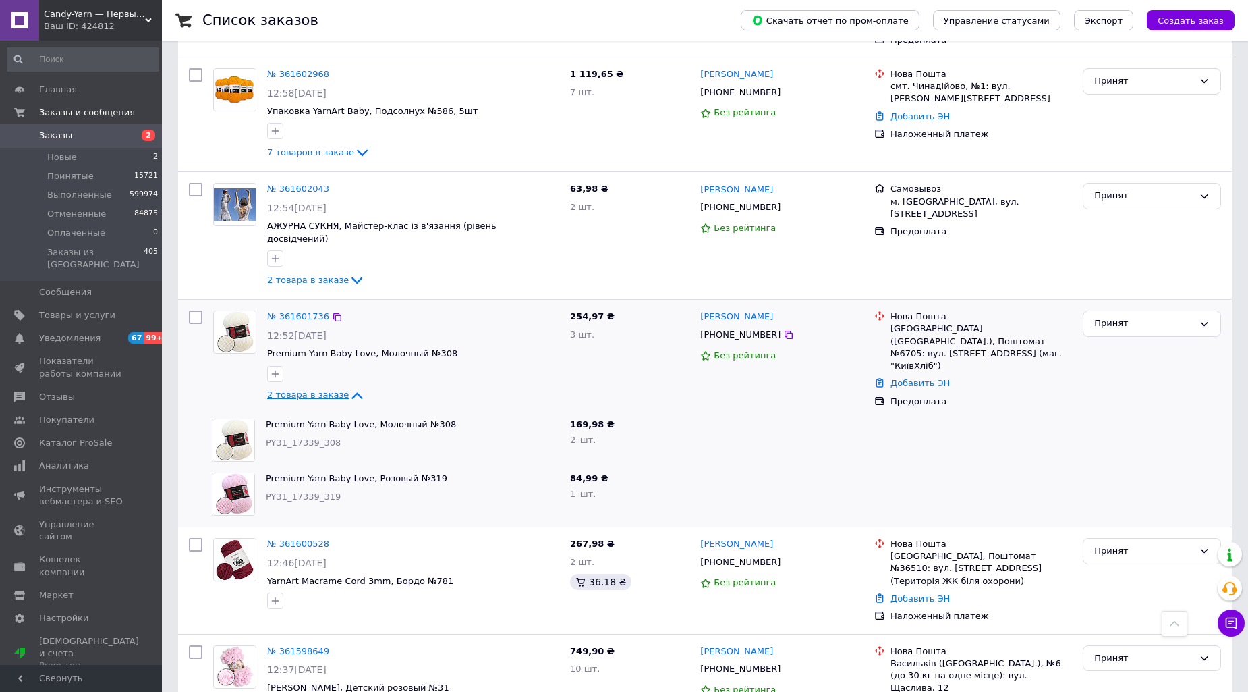
click at [349, 387] on icon at bounding box center [357, 395] width 16 height 16
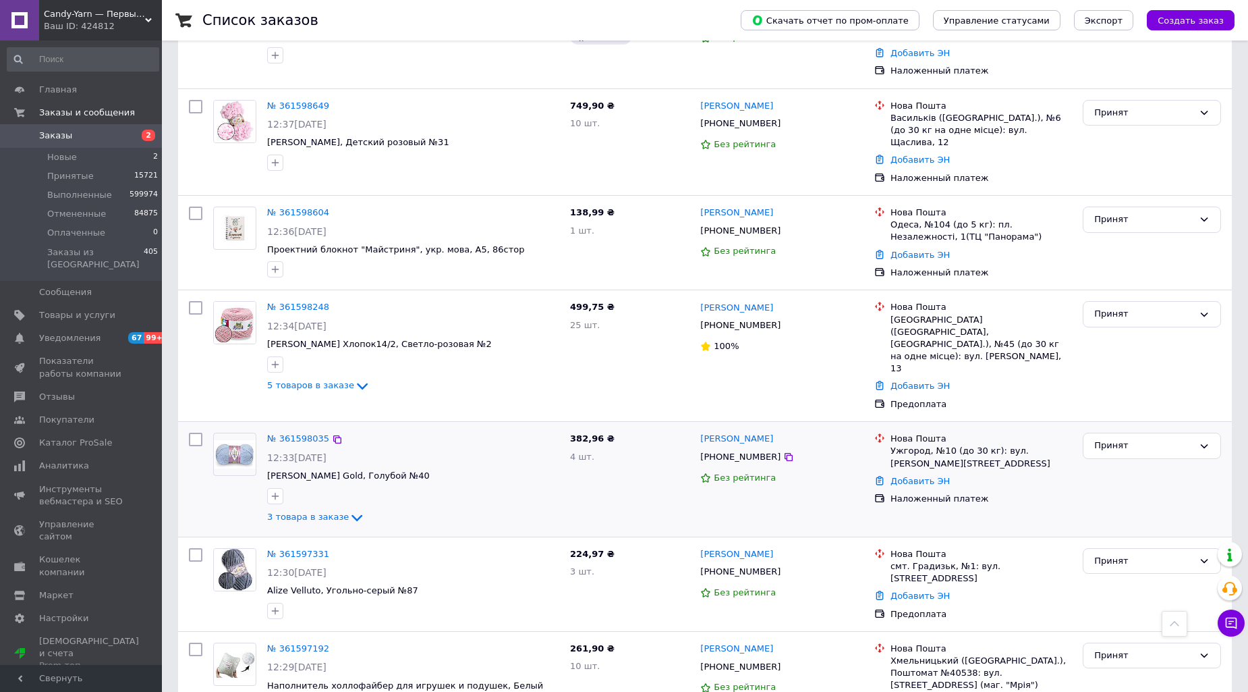
scroll to position [1424, 0]
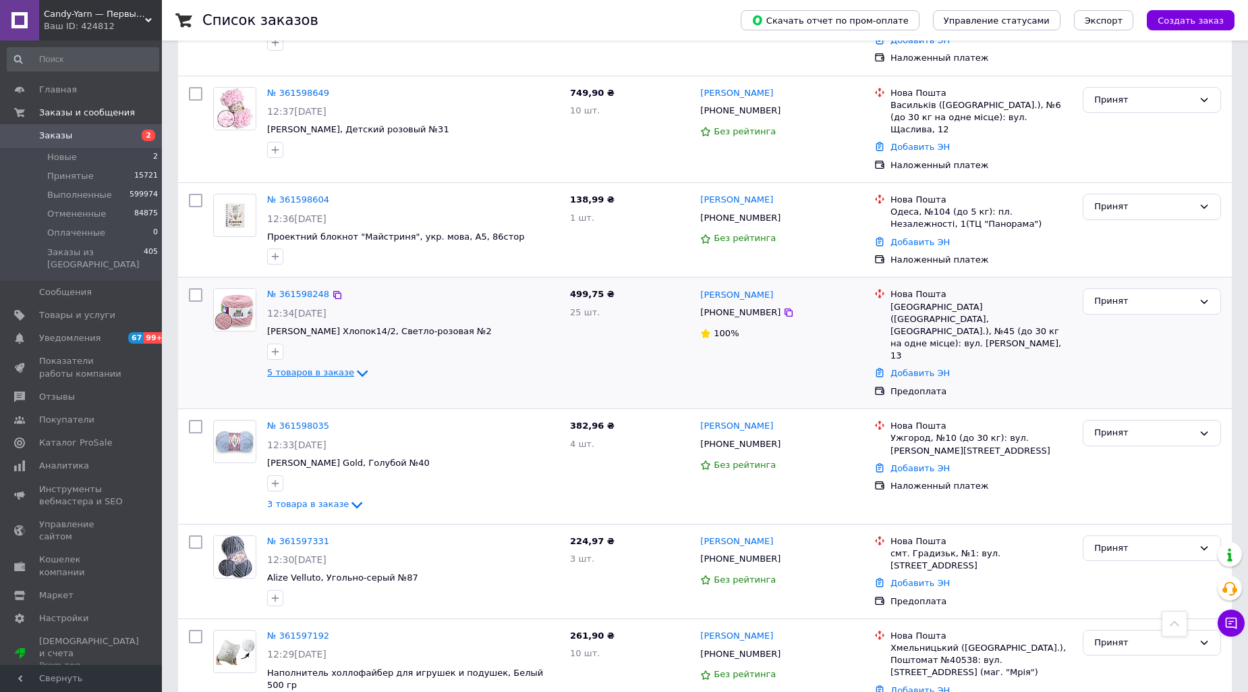
click at [354, 365] on icon at bounding box center [362, 373] width 16 height 16
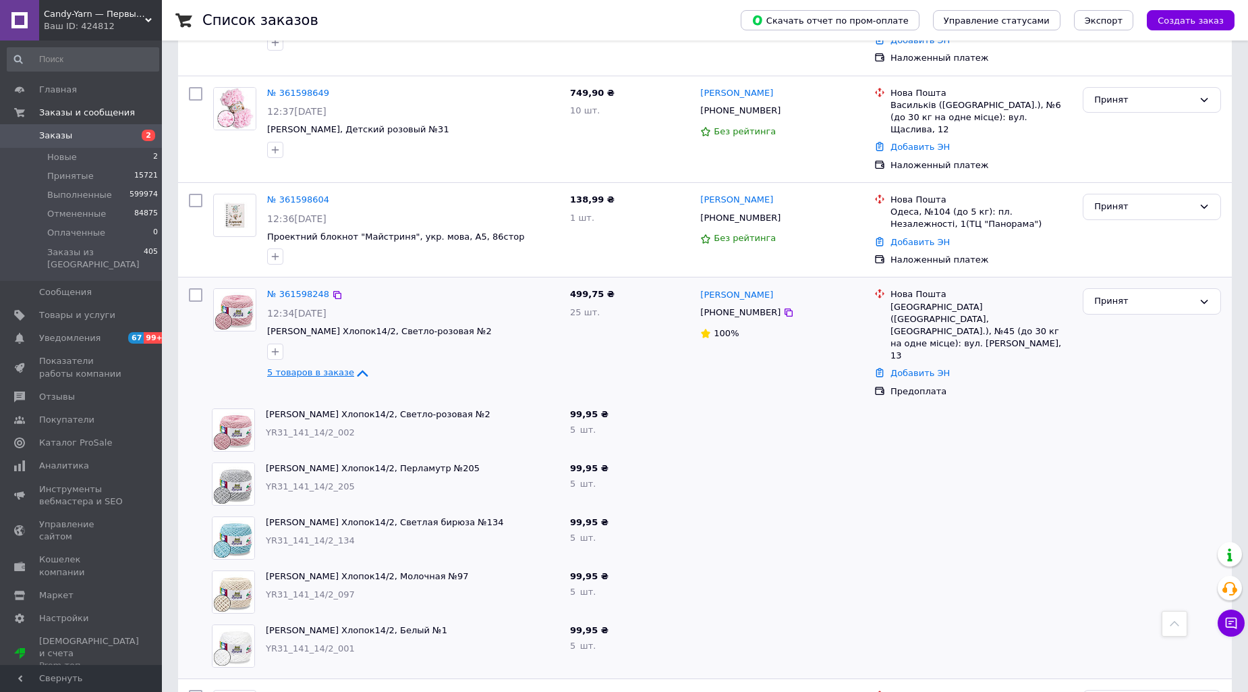
click at [354, 365] on icon at bounding box center [362, 373] width 16 height 16
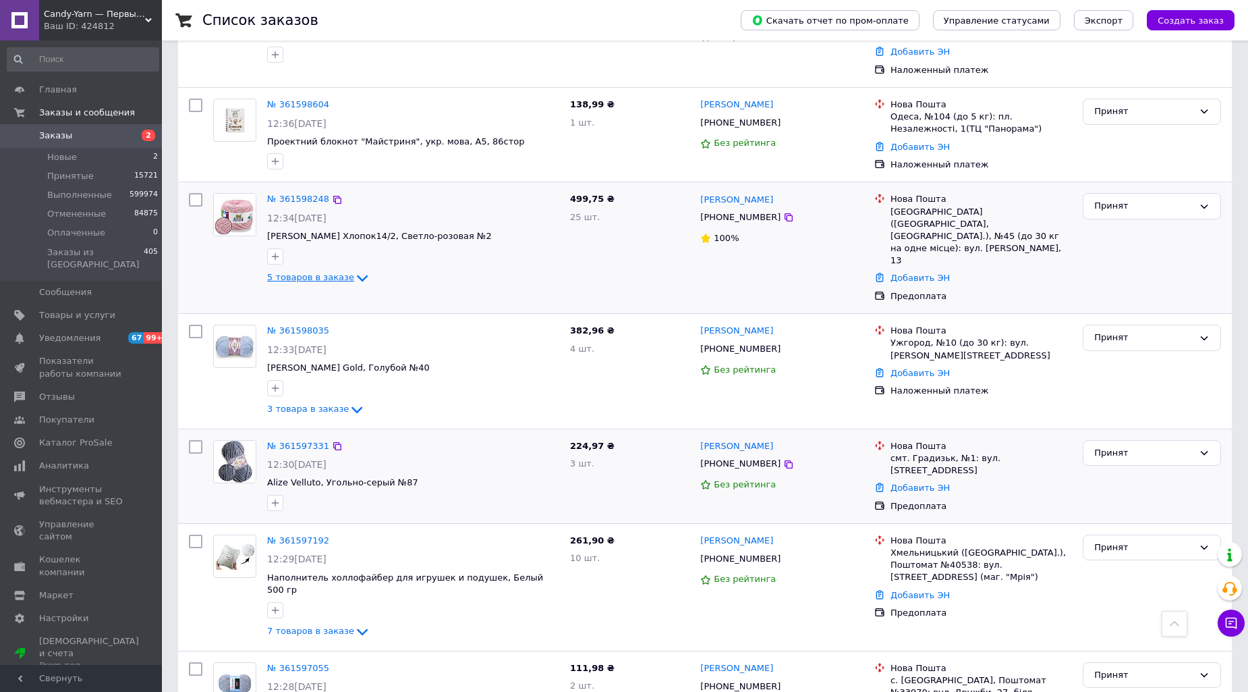
scroll to position [1626, 0]
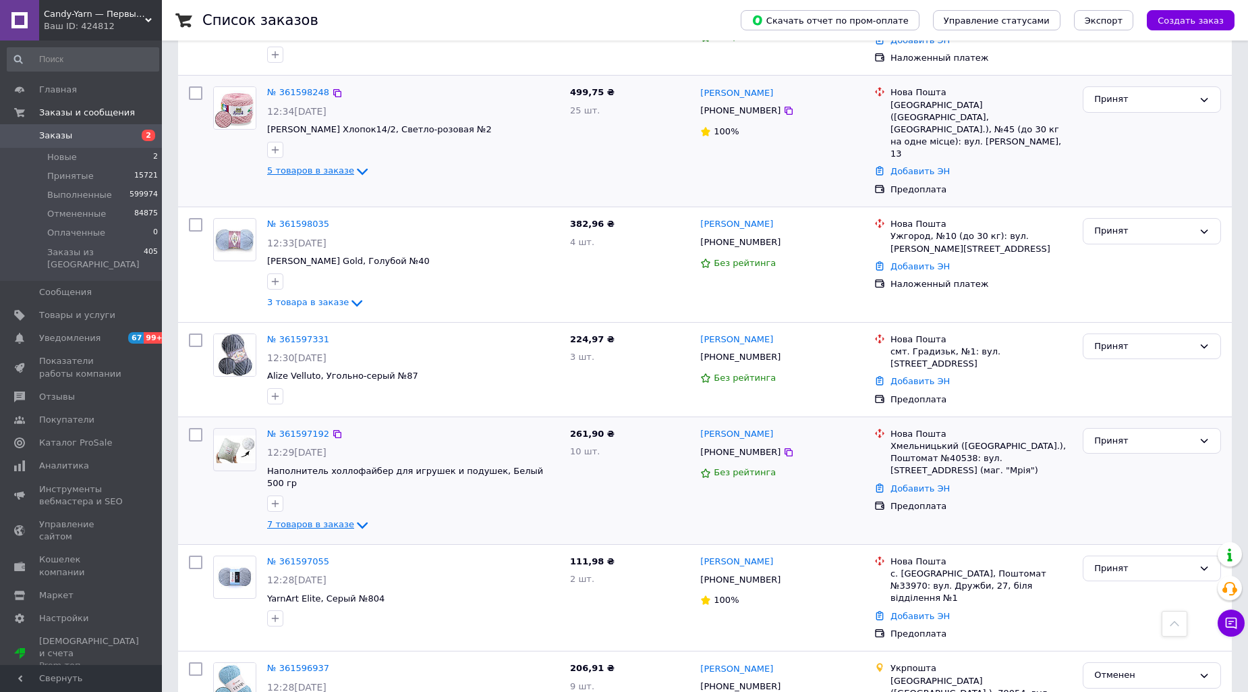
click at [354, 517] on icon at bounding box center [362, 525] width 16 height 16
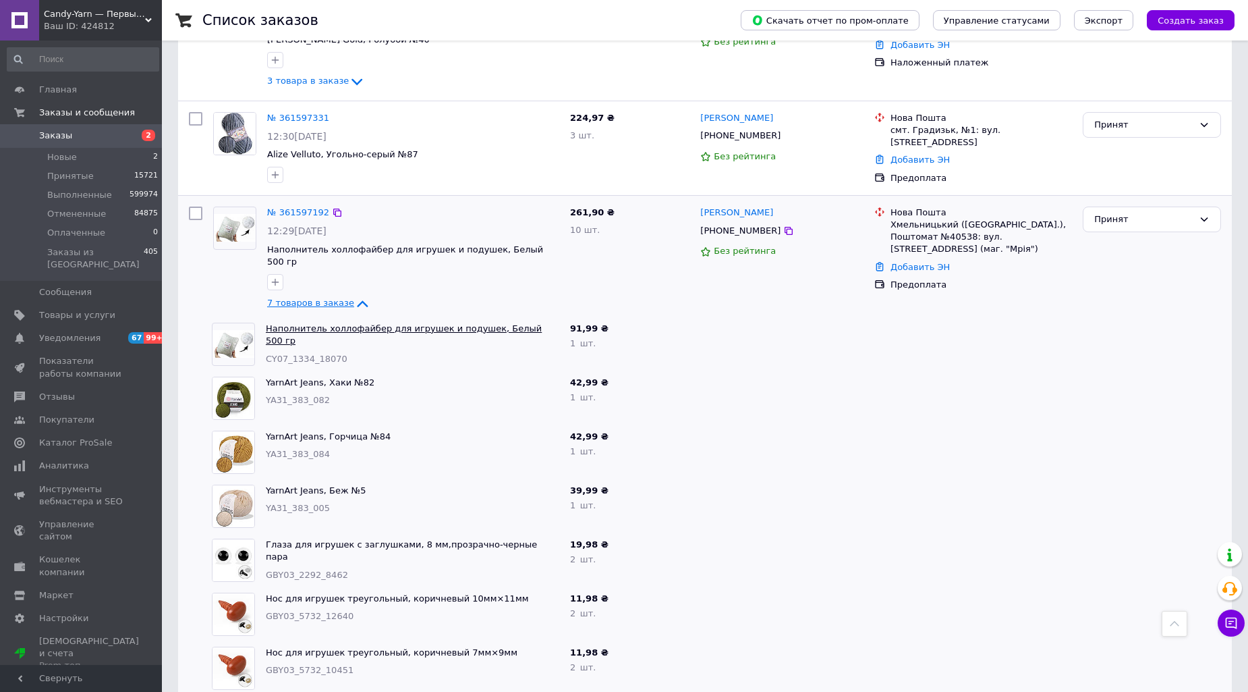
scroll to position [1776, 0]
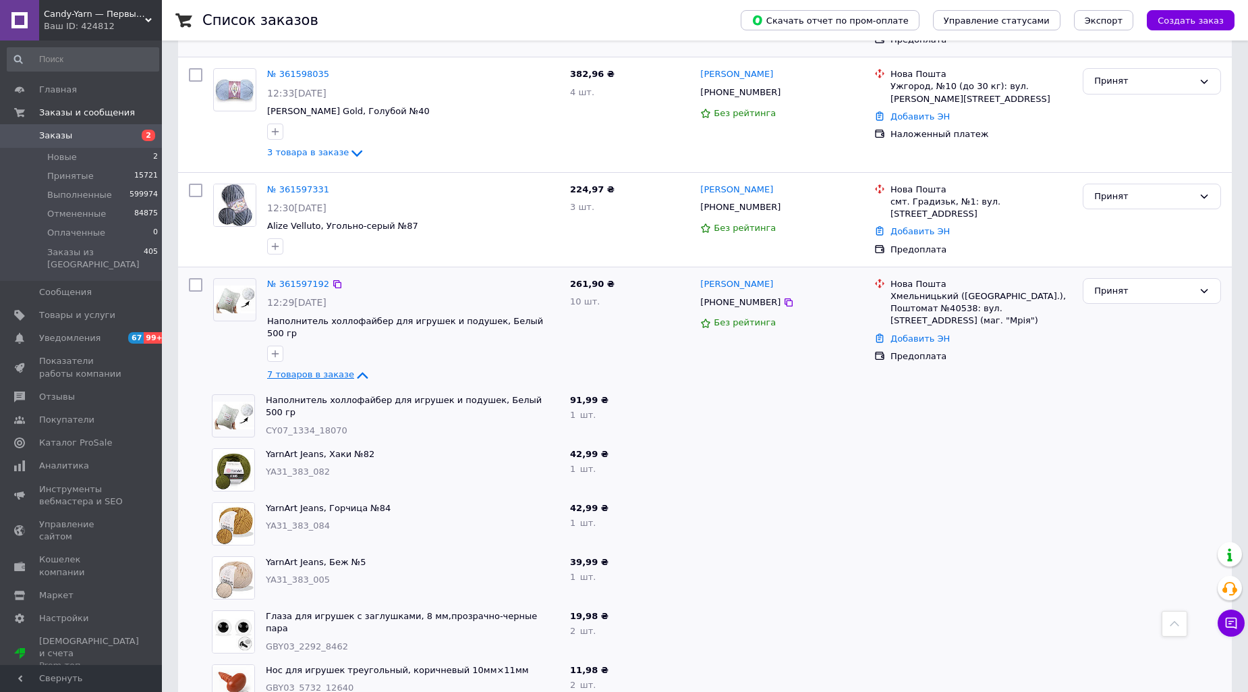
click at [354, 367] on icon at bounding box center [362, 375] width 16 height 16
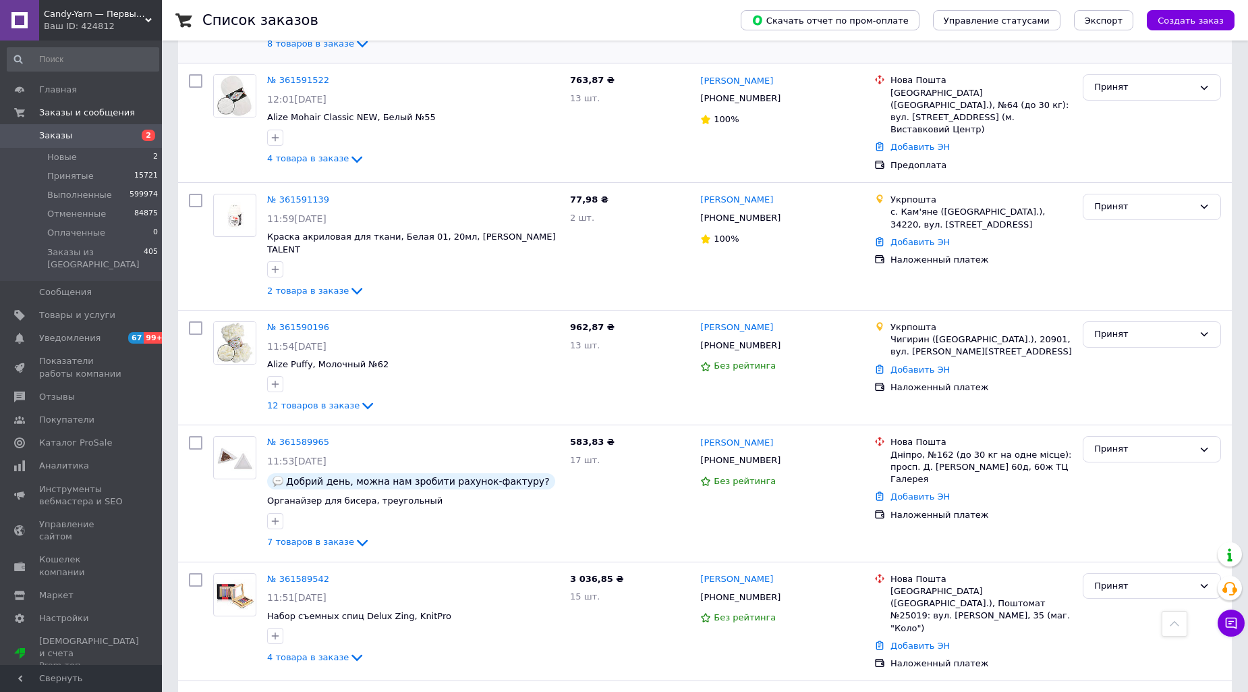
scroll to position [824, 0]
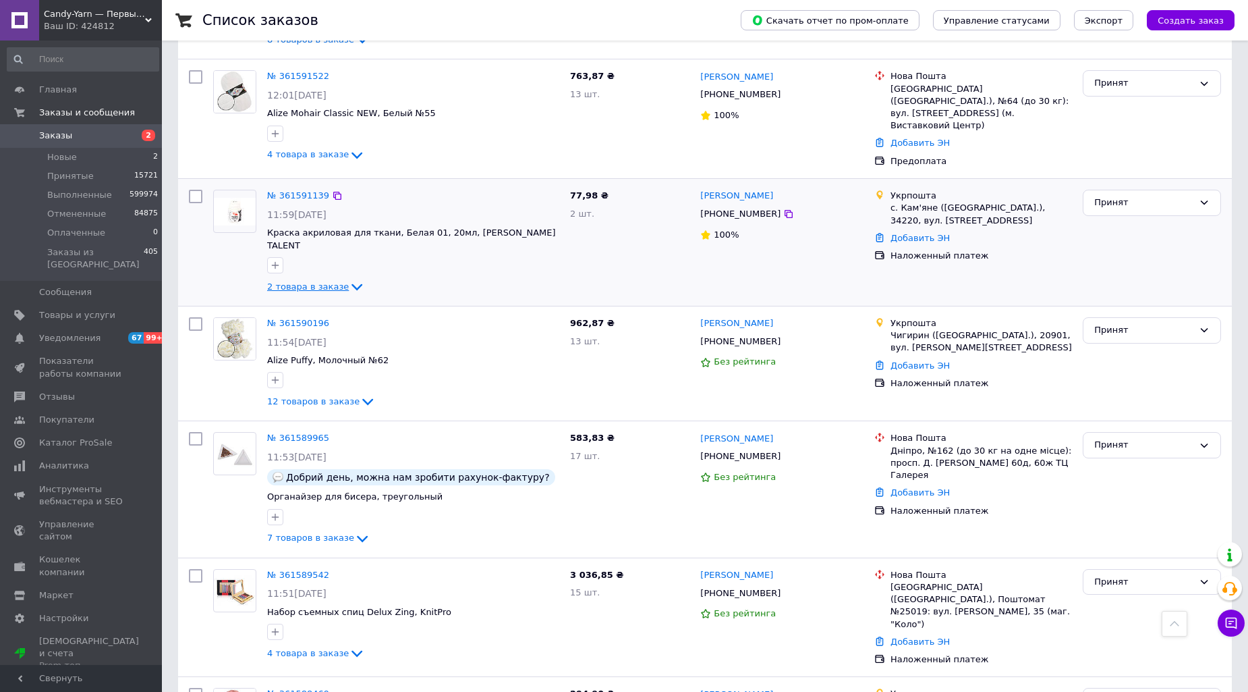
click at [349, 279] on icon at bounding box center [357, 287] width 16 height 16
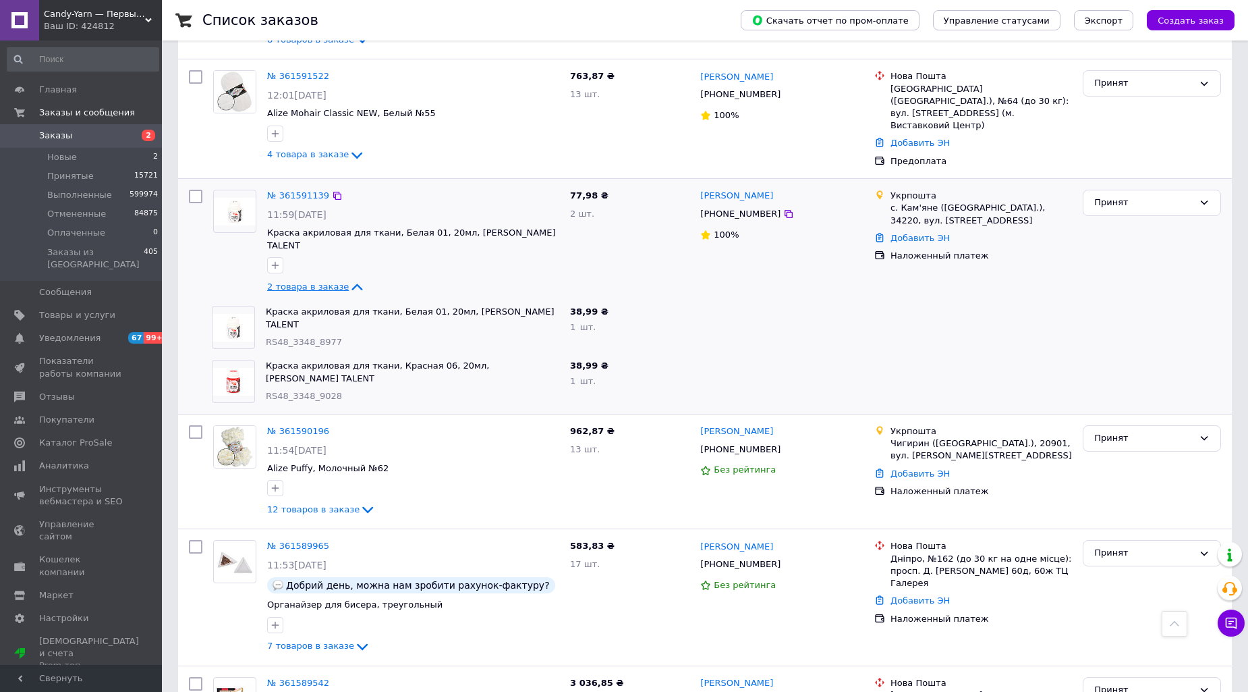
click at [349, 279] on icon at bounding box center [357, 287] width 16 height 16
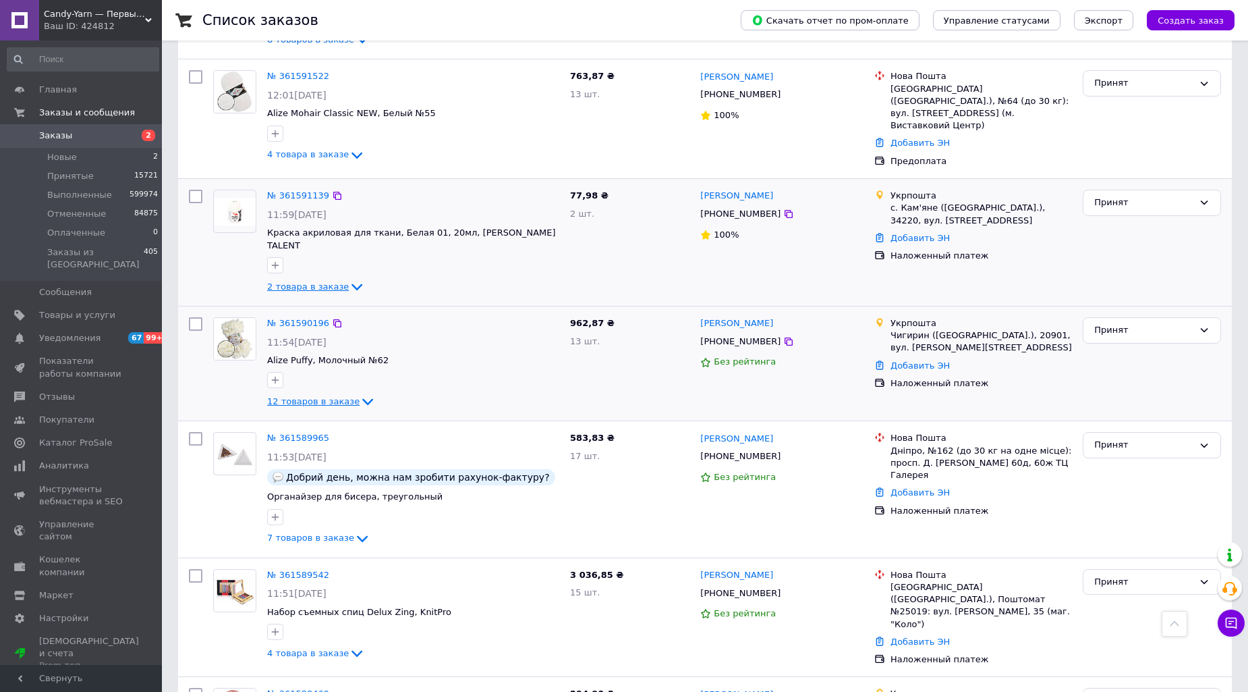
click at [362, 399] on icon at bounding box center [367, 402] width 11 height 7
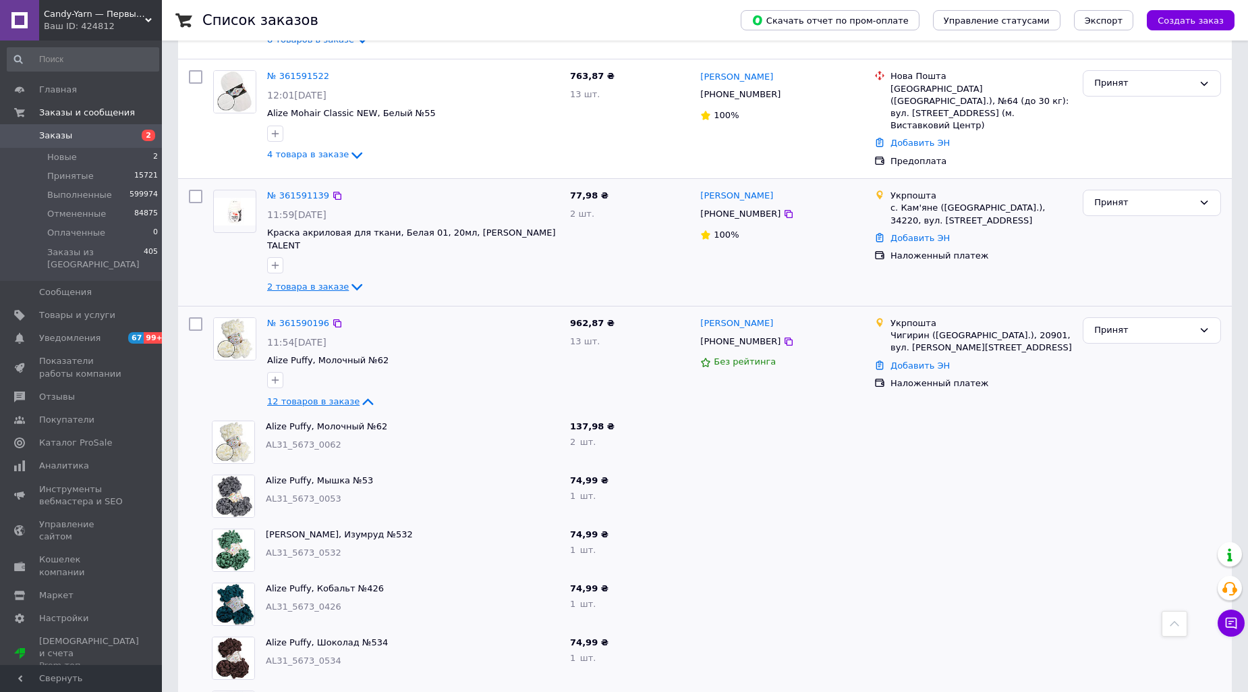
click at [360, 393] on icon at bounding box center [368, 401] width 16 height 16
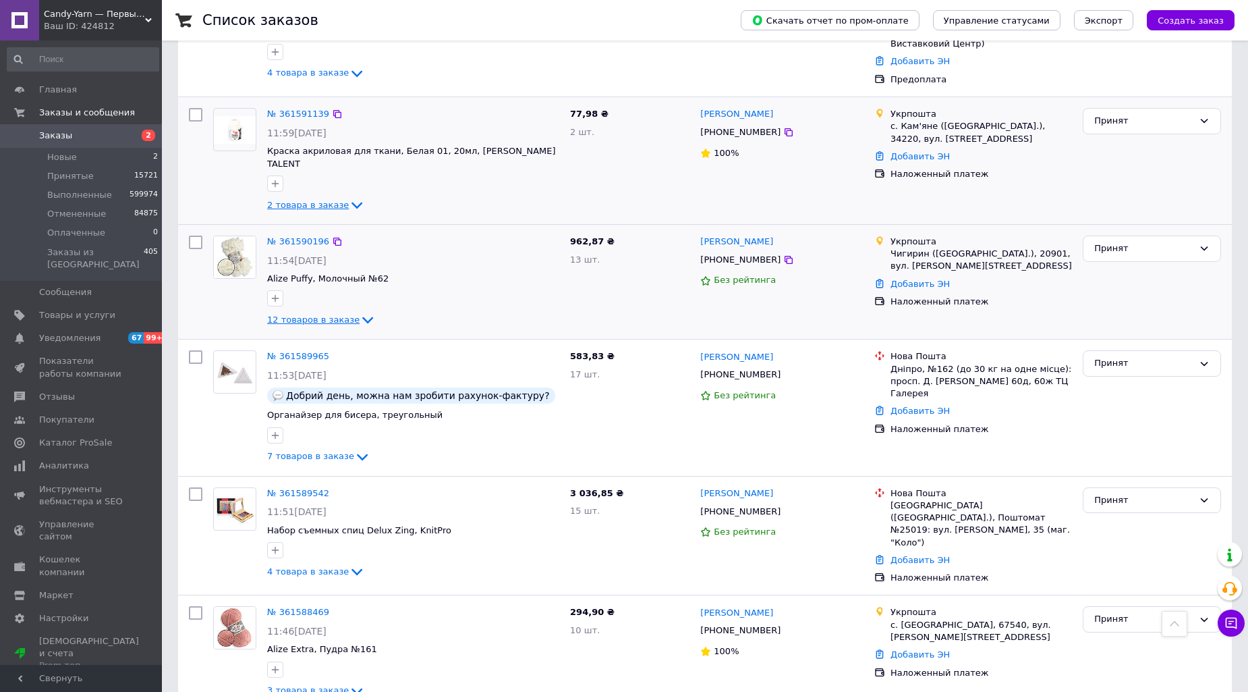
scroll to position [1049, 0]
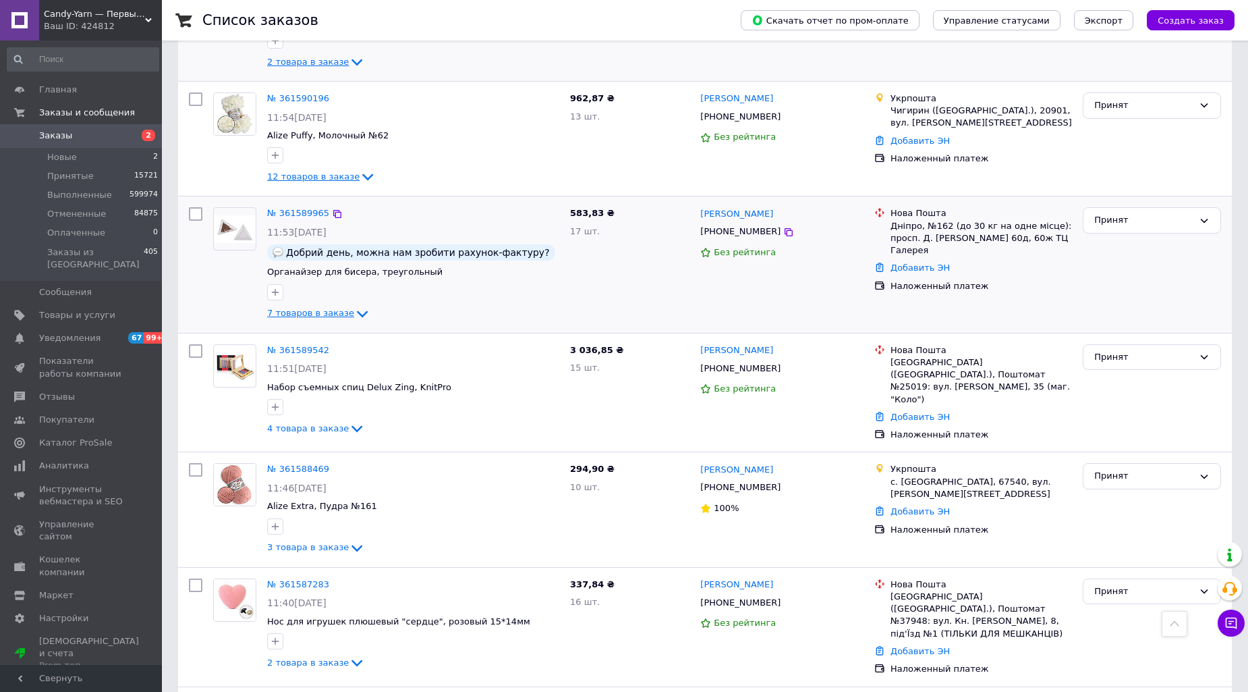
click at [354, 306] on icon at bounding box center [362, 314] width 16 height 16
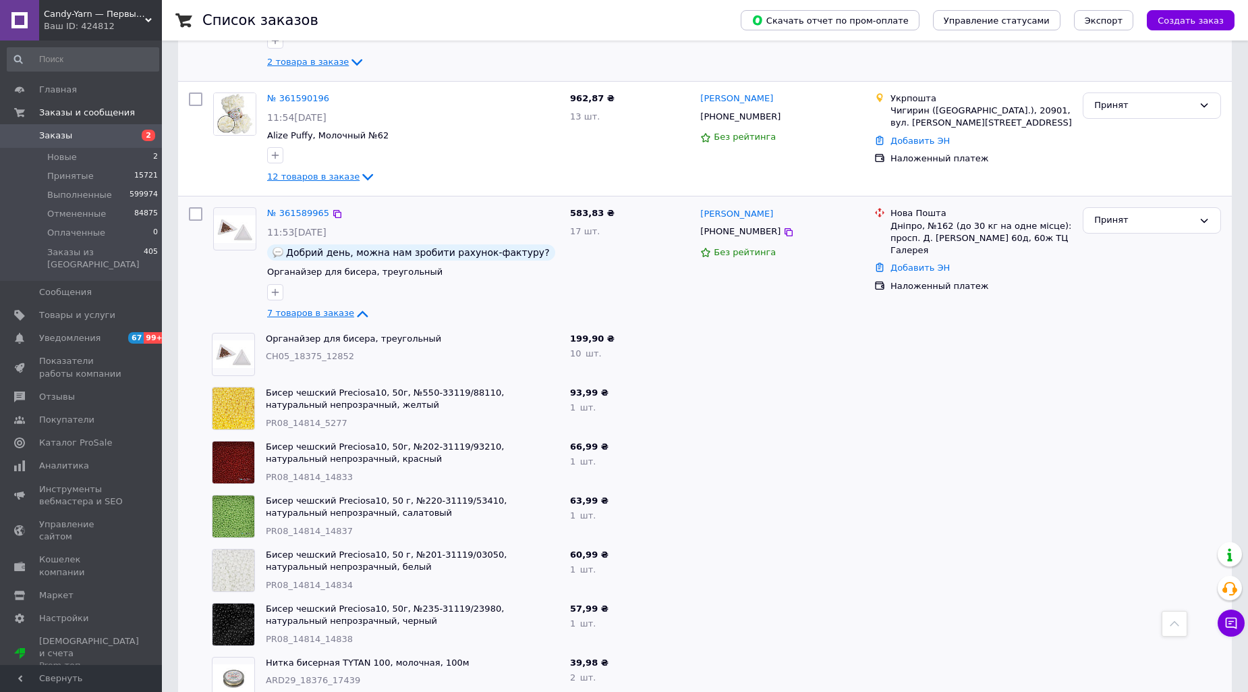
click at [354, 306] on icon at bounding box center [362, 314] width 16 height 16
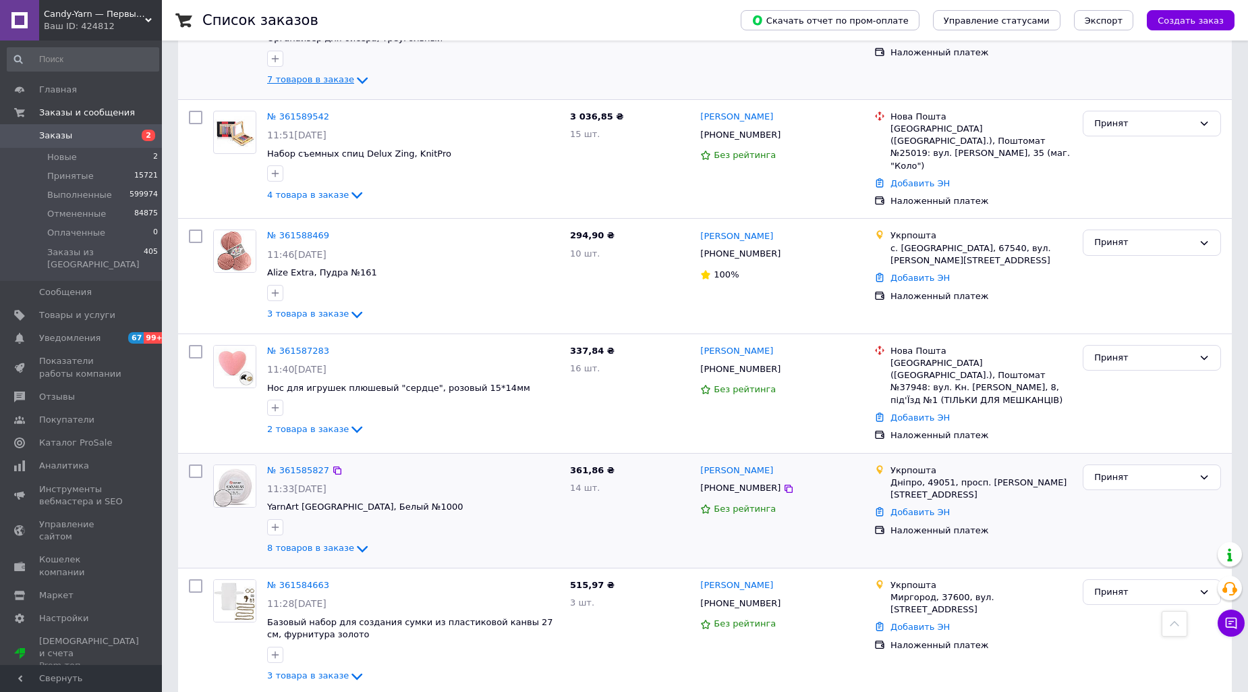
scroll to position [1199, 0]
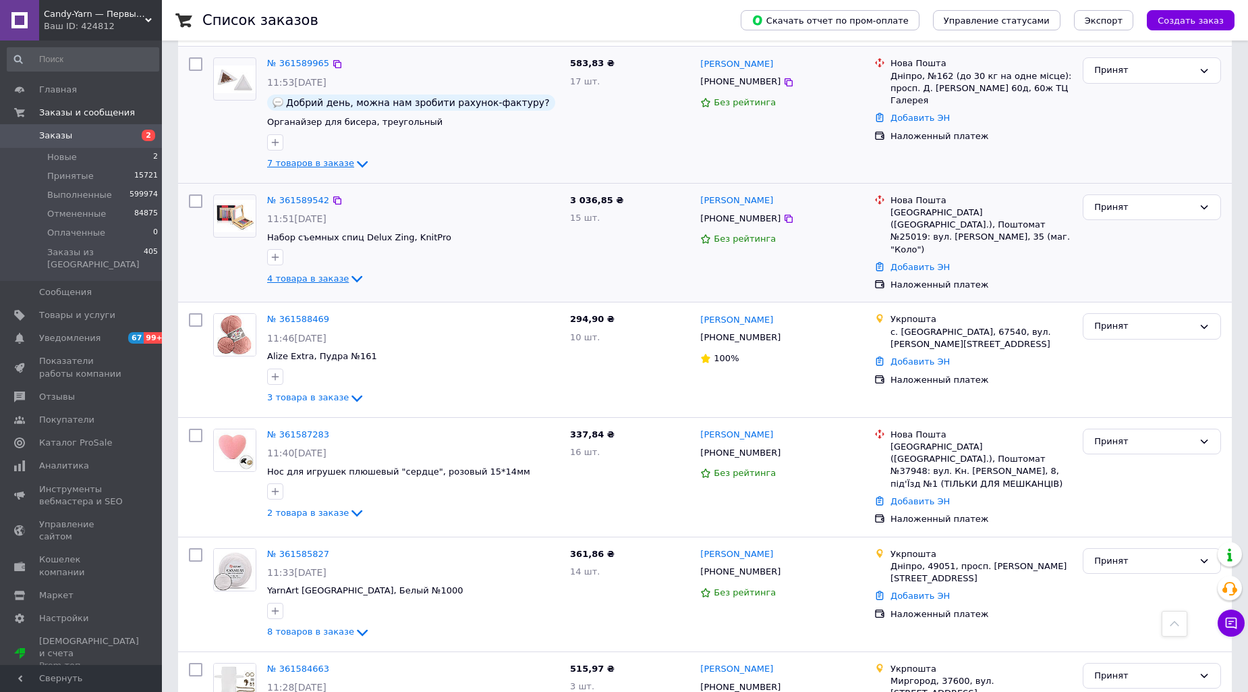
click at [349, 271] on icon at bounding box center [357, 279] width 16 height 16
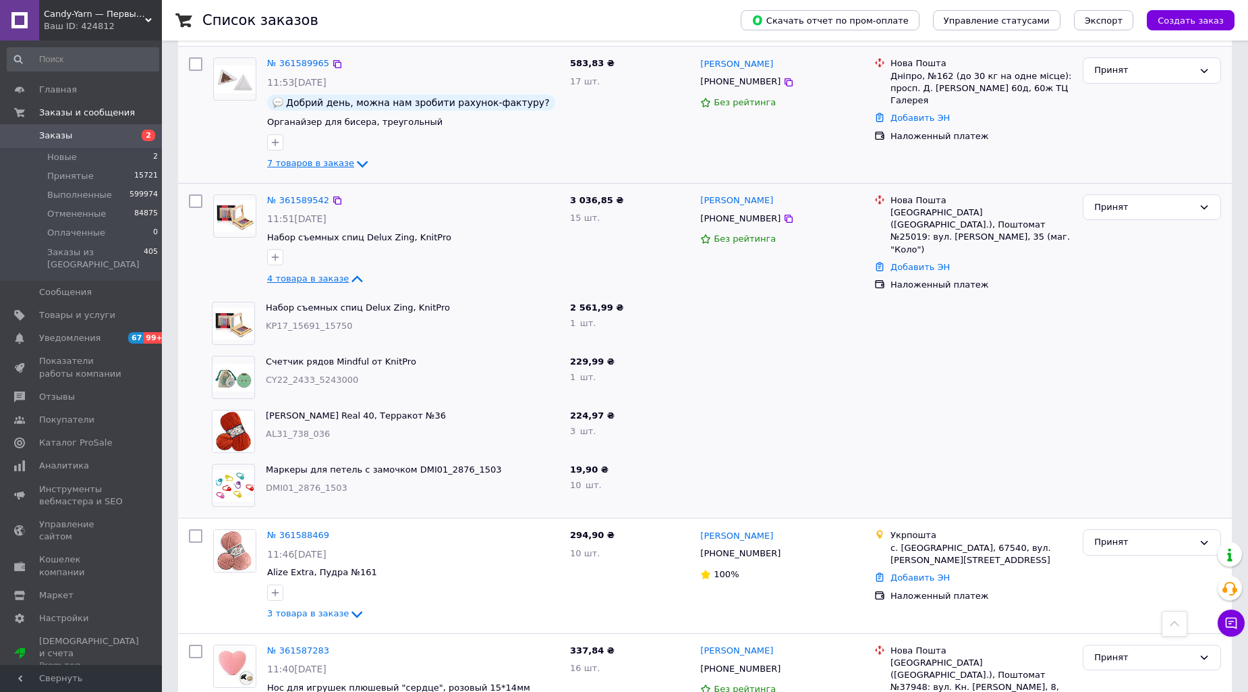
click at [349, 271] on icon at bounding box center [357, 279] width 16 height 16
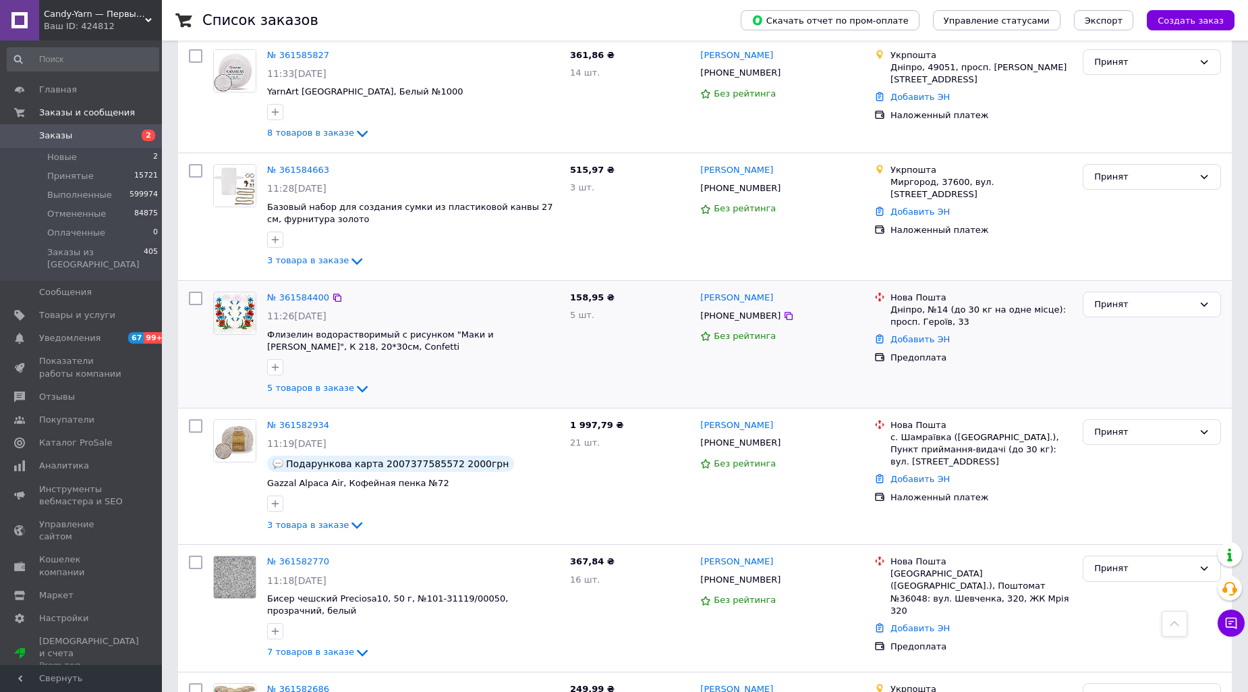
scroll to position [1724, 0]
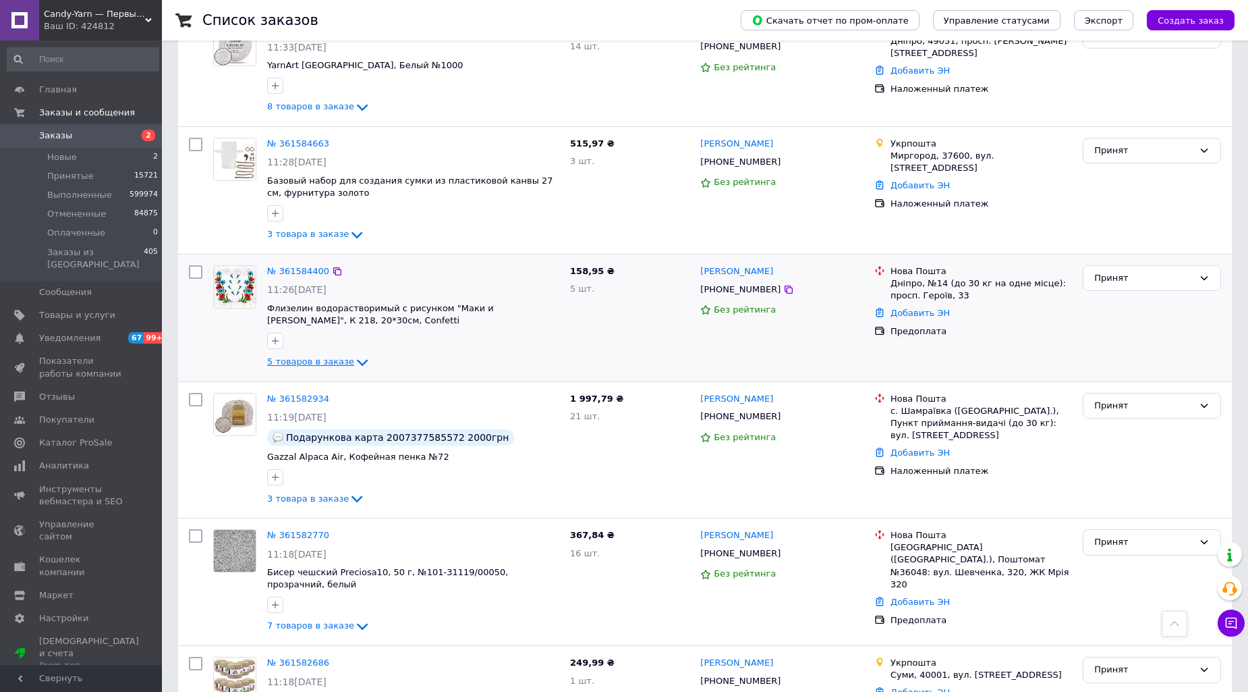
click at [354, 354] on icon at bounding box center [362, 362] width 16 height 16
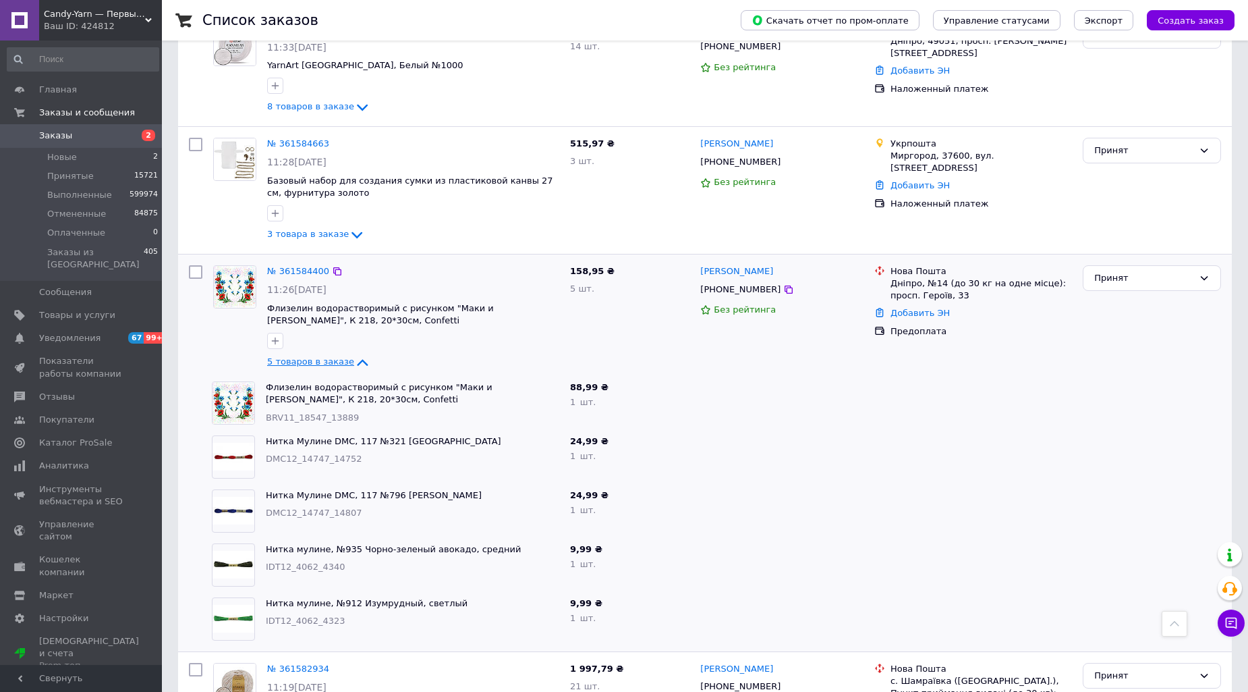
click at [354, 354] on icon at bounding box center [362, 362] width 16 height 16
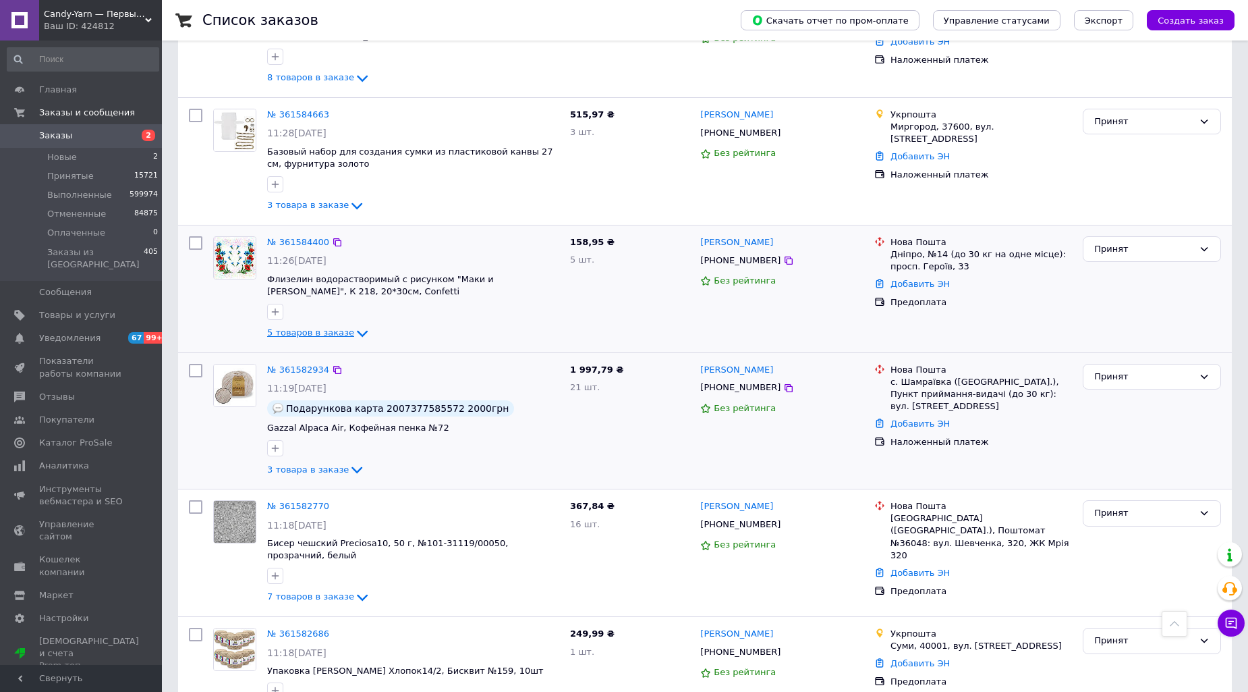
scroll to position [1770, 0]
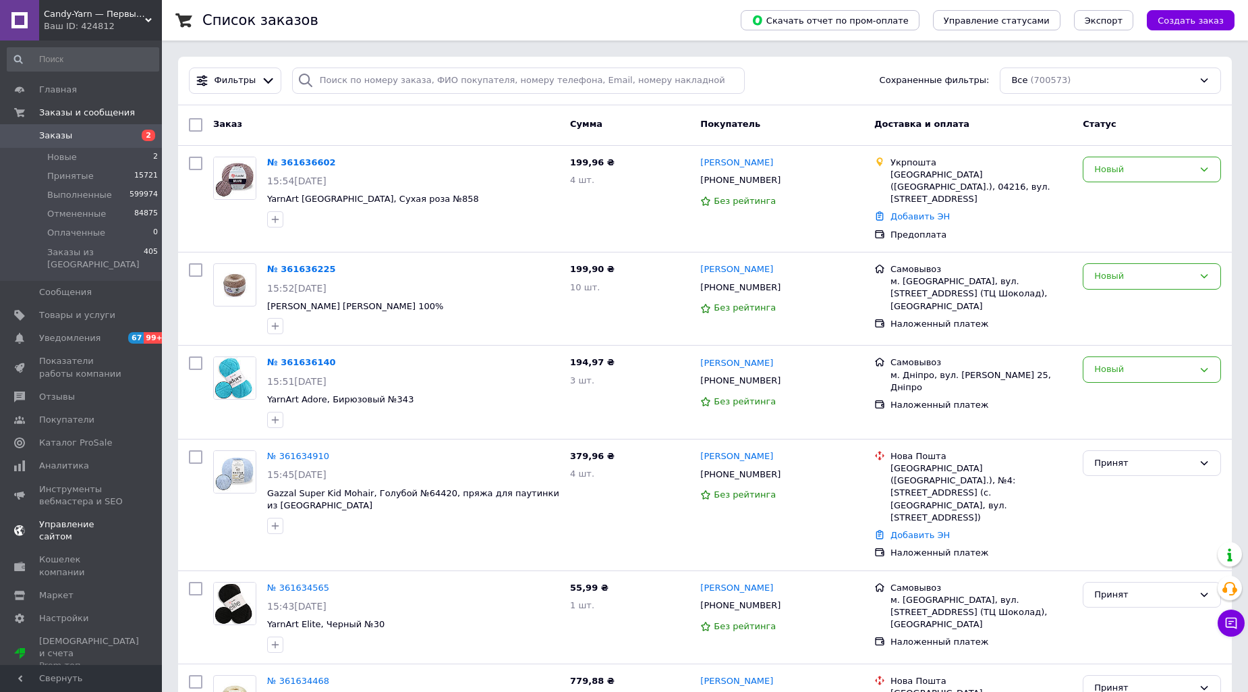
click at [96, 518] on span "Управление сайтом" at bounding box center [82, 530] width 86 height 24
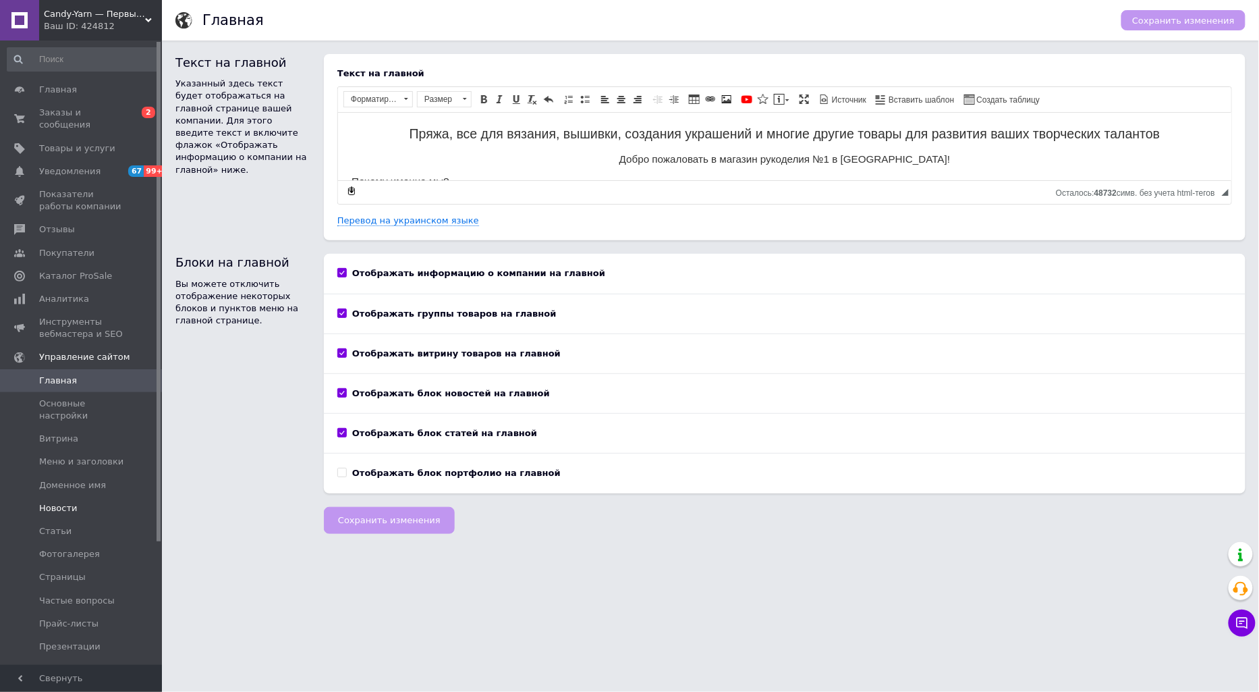
click at [61, 502] on span "Новости" at bounding box center [58, 508] width 38 height 12
